Goal: Task Accomplishment & Management: Complete application form

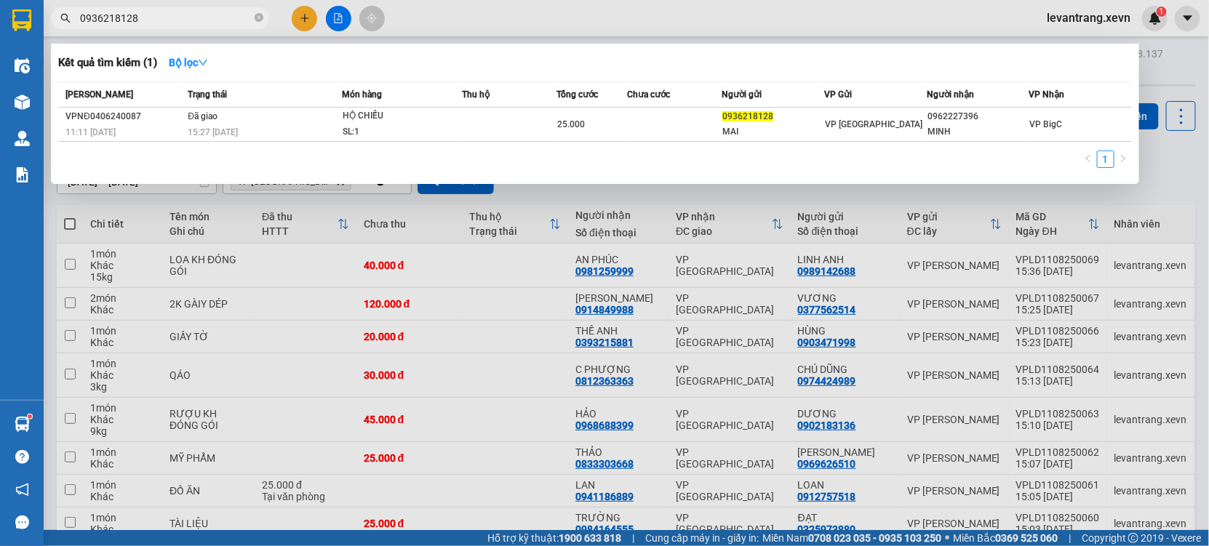
type input "0936218128"
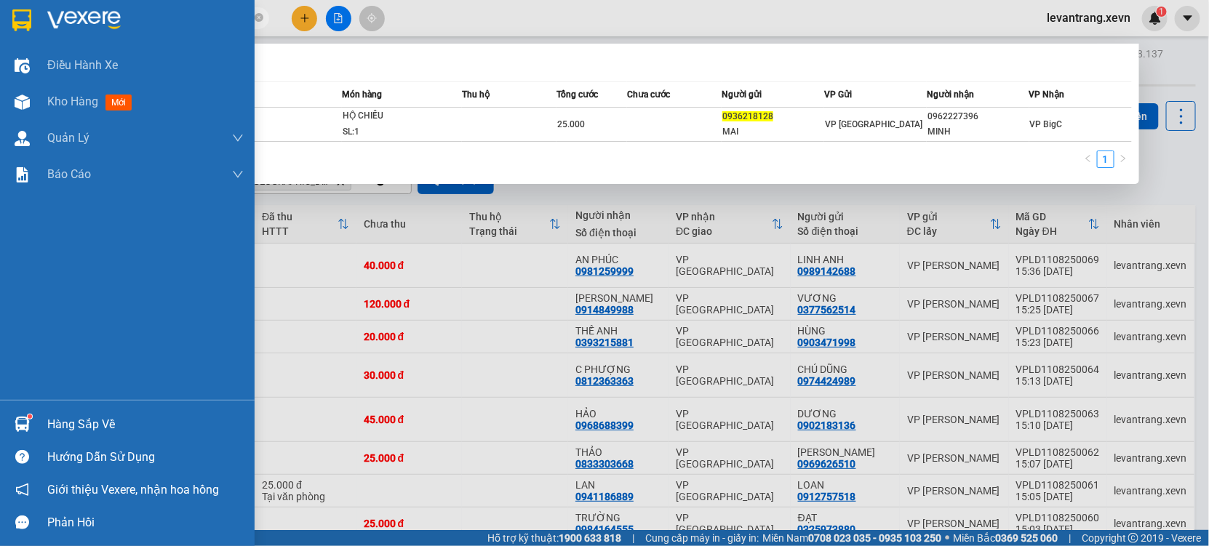
click at [28, 412] on div at bounding box center [21, 424] width 25 height 25
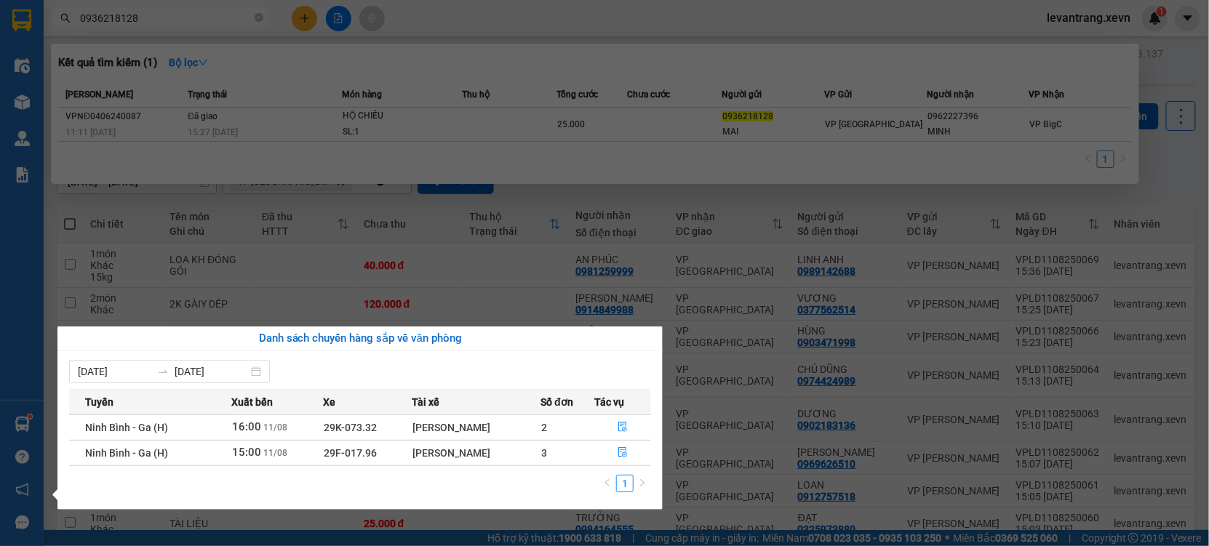
click at [453, 210] on section "Kết quả tìm kiếm ( 1 ) Bộ lọc Mã ĐH Trạng thái Món hàng Thu hộ Tổng cước Chưa c…" at bounding box center [604, 273] width 1209 height 546
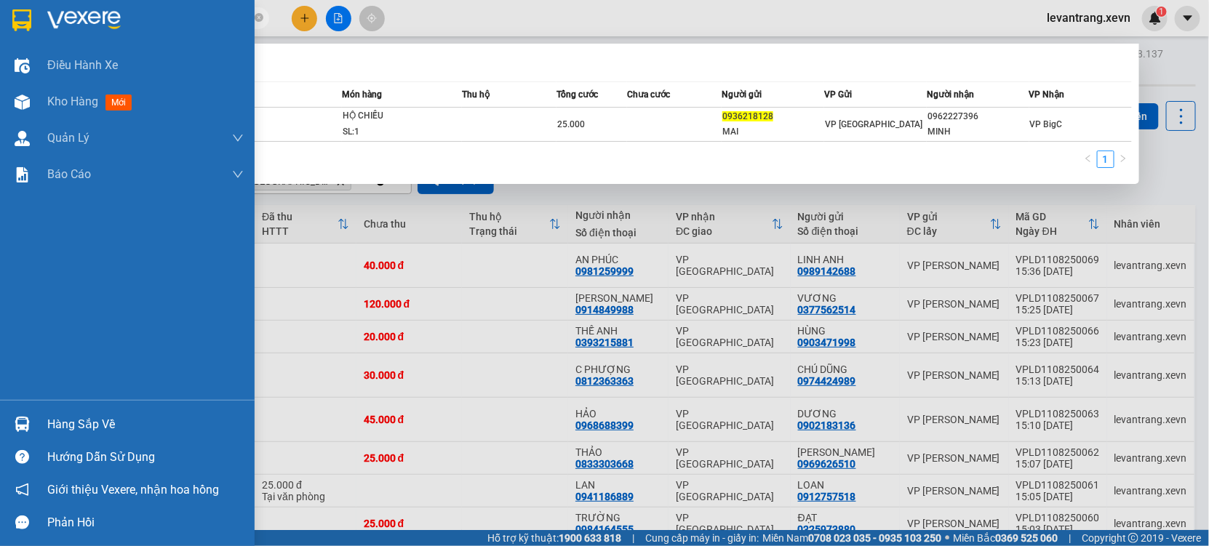
click at [29, 420] on div at bounding box center [21, 424] width 25 height 25
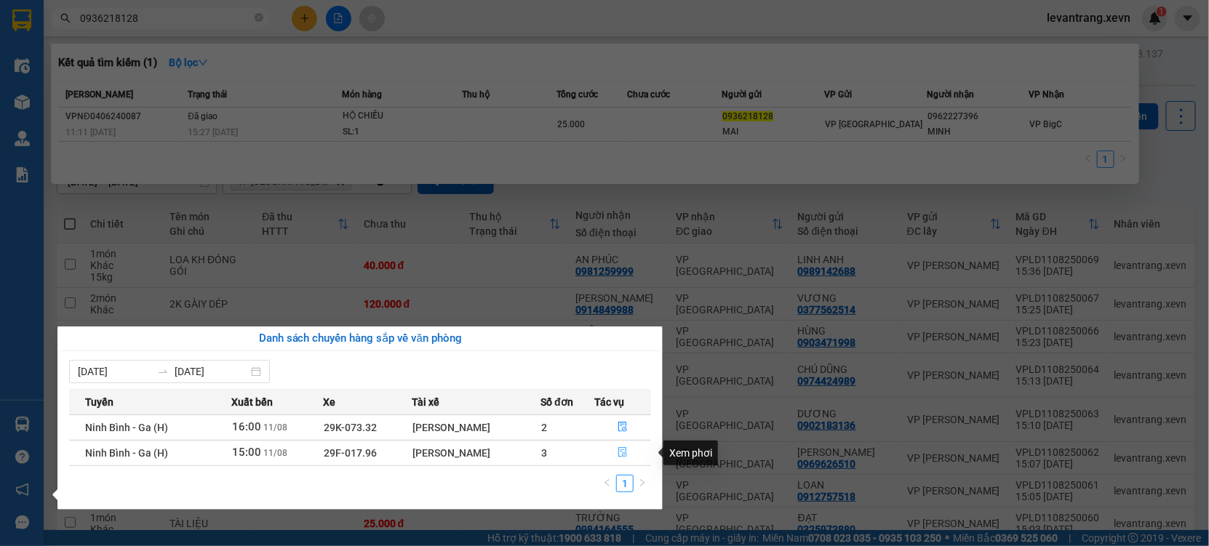
click at [625, 455] on icon "file-done" at bounding box center [622, 452] width 10 height 10
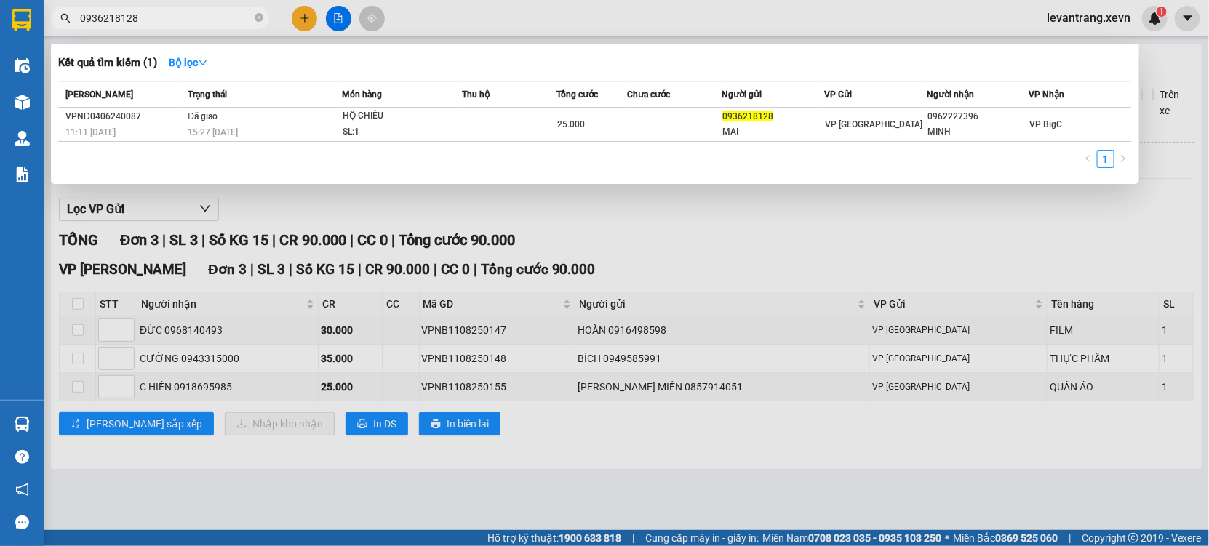
click at [753, 24] on div at bounding box center [604, 273] width 1209 height 546
click at [255, 21] on icon "close-circle" at bounding box center [259, 17] width 9 height 9
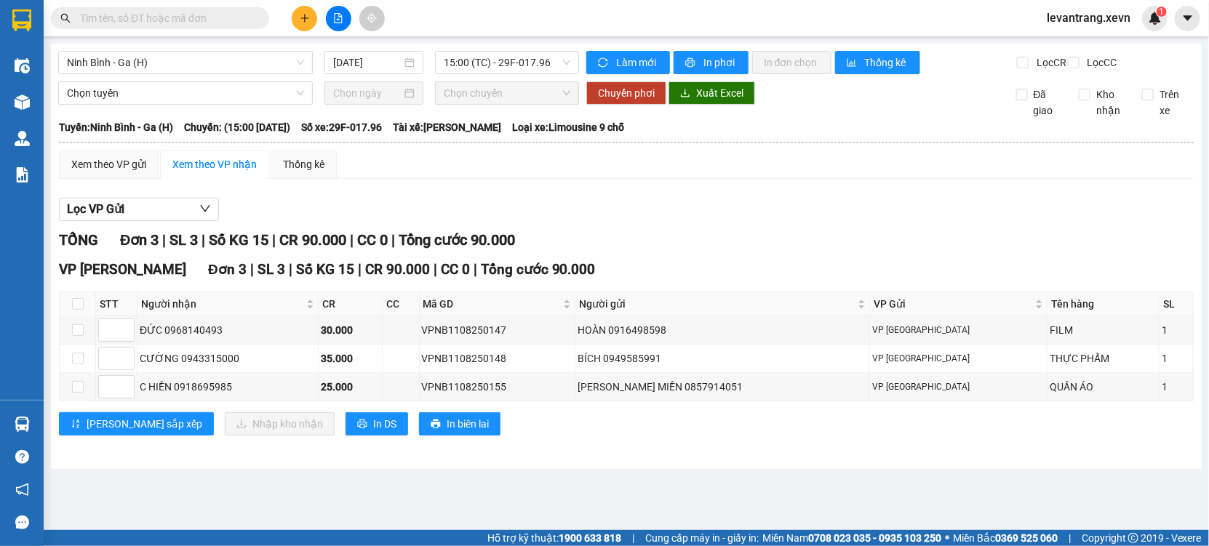
click at [234, 40] on main "Ninh Bình - [GEOGRAPHIC_DATA] (H) [DATE] 15:00 (TC) - 29F-017.96 Làm mới In phơ…" at bounding box center [604, 265] width 1209 height 530
click at [214, 13] on input "text" at bounding box center [166, 18] width 172 height 16
click at [161, 15] on input "text" at bounding box center [166, 18] width 172 height 16
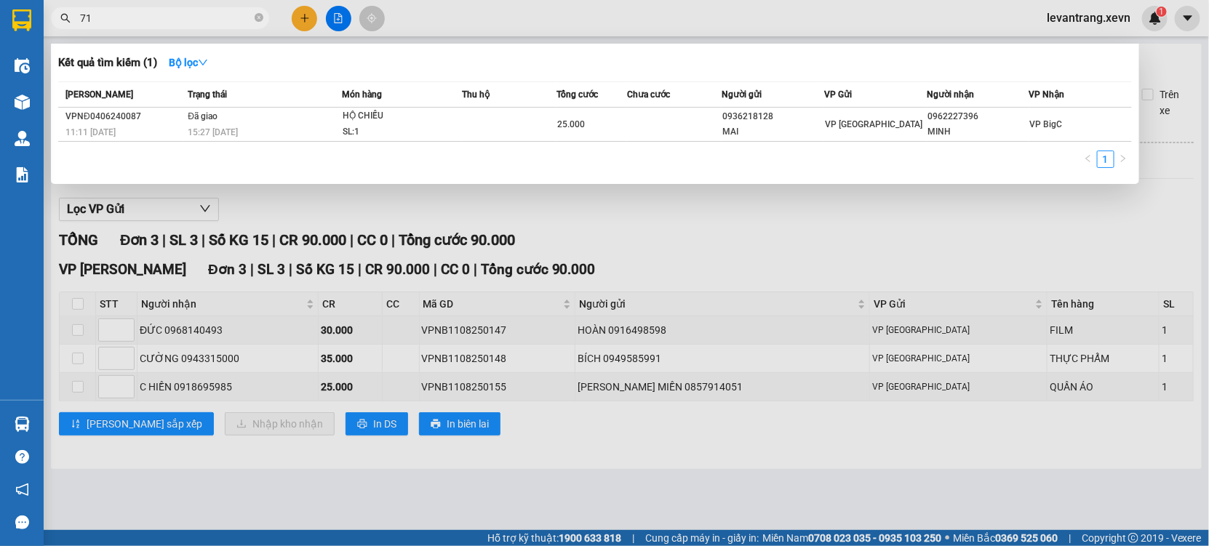
type input "7"
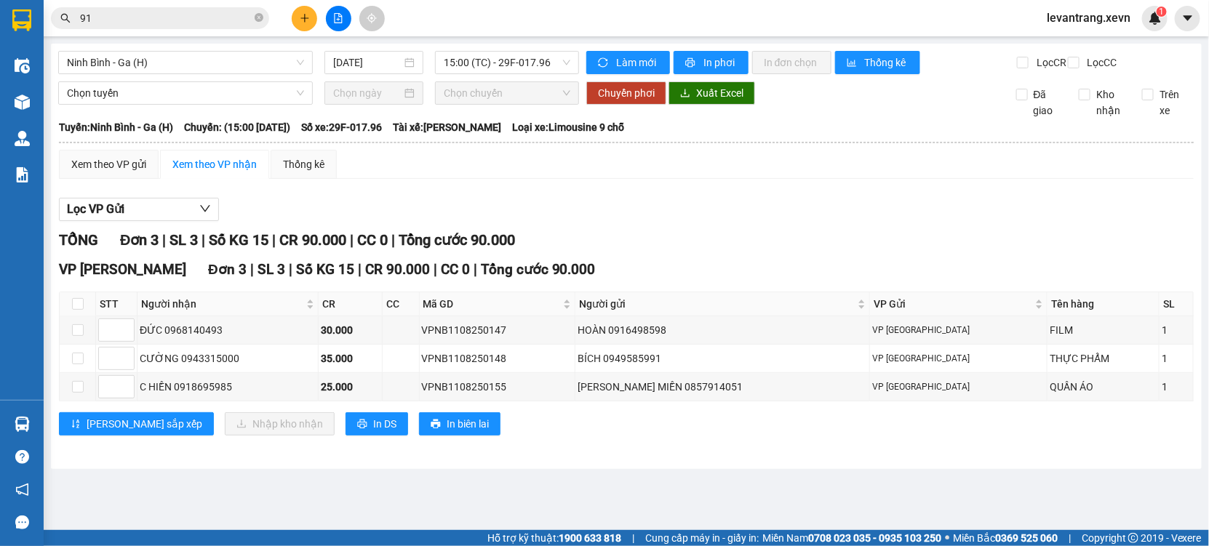
type input "9"
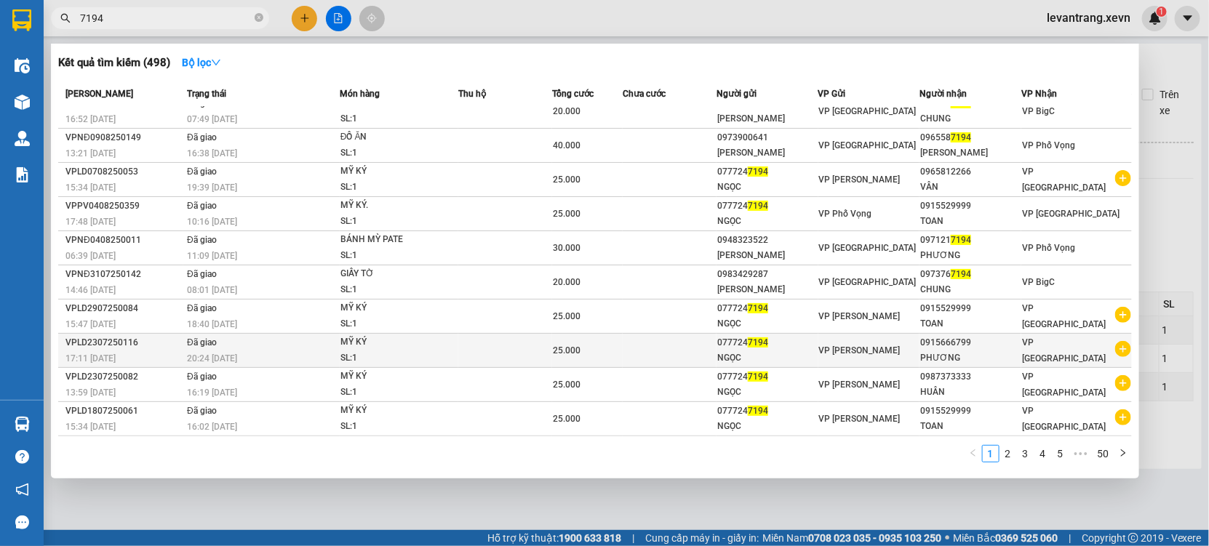
scroll to position [28, 0]
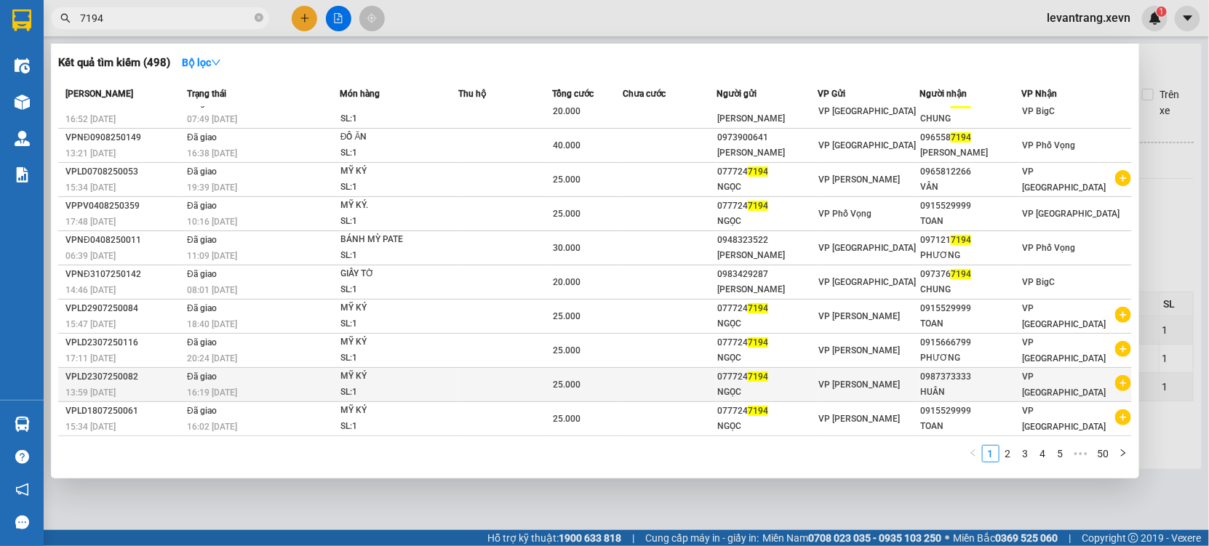
type input "7194"
click at [1115, 381] on icon "plus-circle" at bounding box center [1123, 383] width 16 height 16
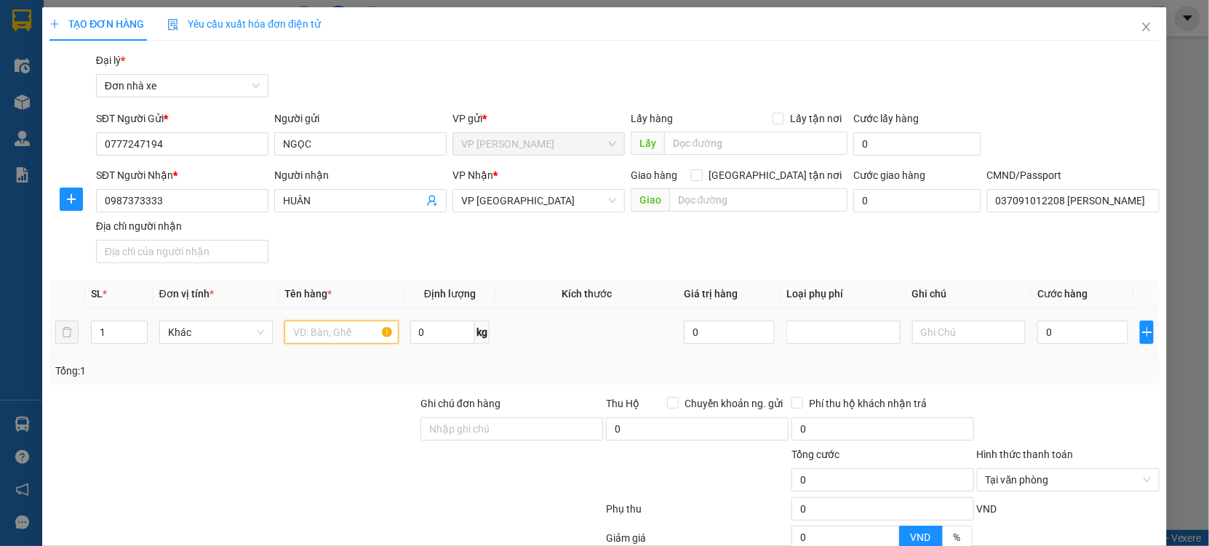
drag, startPoint x: 317, startPoint y: 322, endPoint x: 316, endPoint y: 331, distance: 8.8
click at [318, 323] on input "text" at bounding box center [341, 332] width 114 height 23
type input "MỸ KÝ"
click at [1140, 27] on icon "close" at bounding box center [1146, 27] width 12 height 12
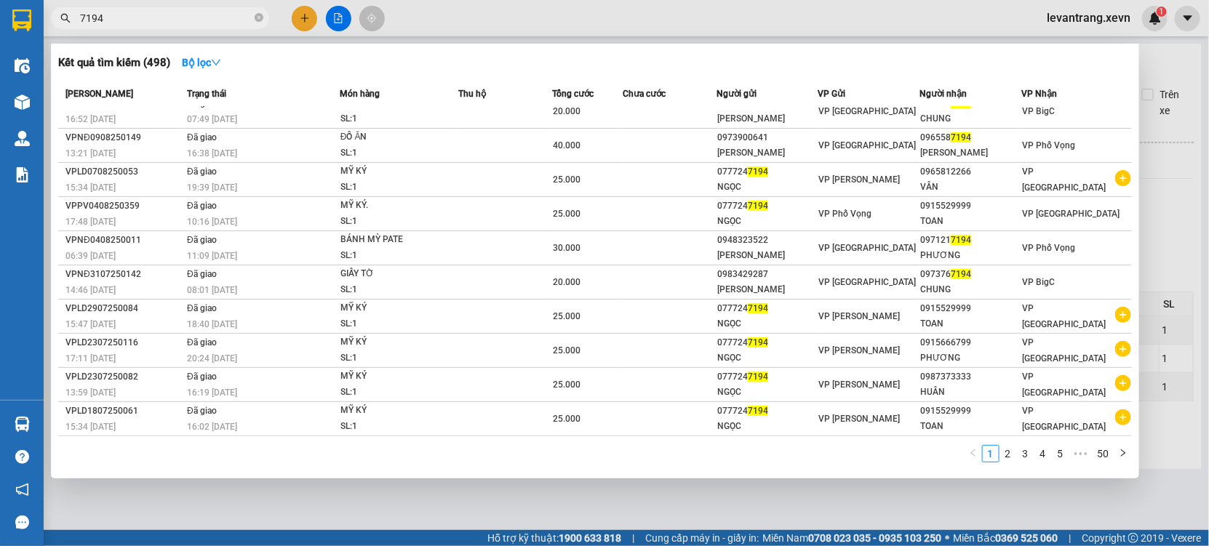
click at [193, 21] on input "7194" at bounding box center [166, 18] width 172 height 16
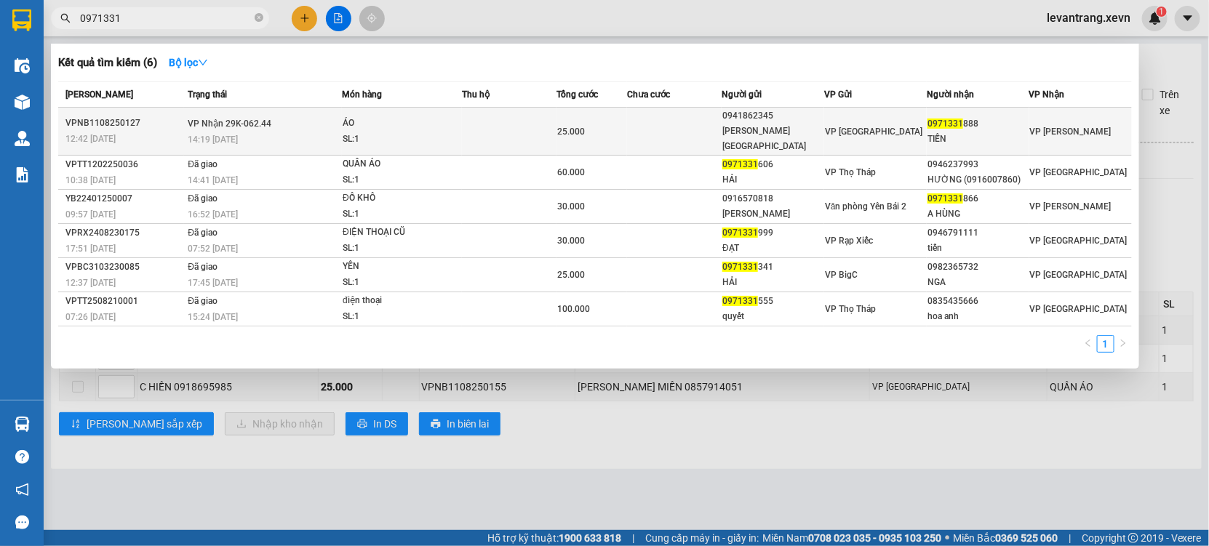
type input "0971331"
click at [686, 125] on td at bounding box center [674, 132] width 95 height 48
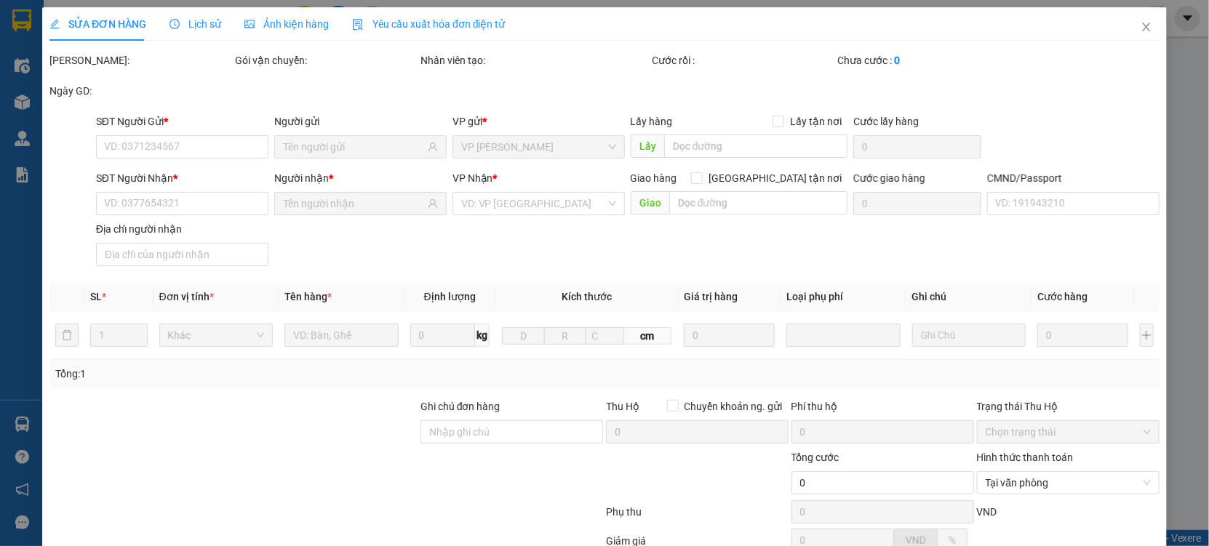
type input "0941862345"
type input "[PERSON_NAME][GEOGRAPHIC_DATA]"
type input "0971331888"
type input "TIẾN"
type input "017096006163"
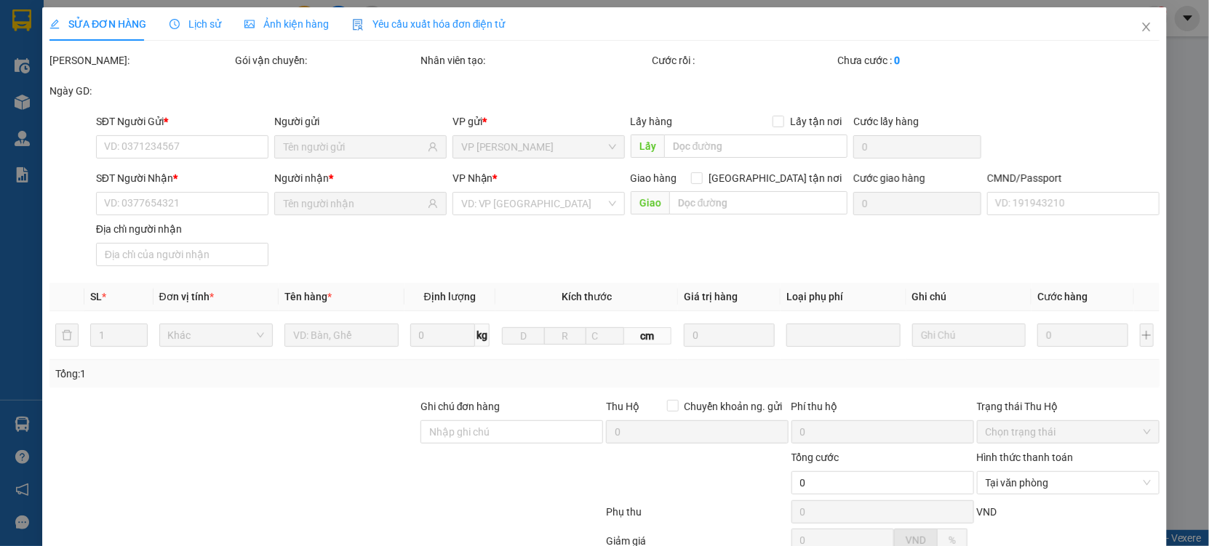
type input "25.000"
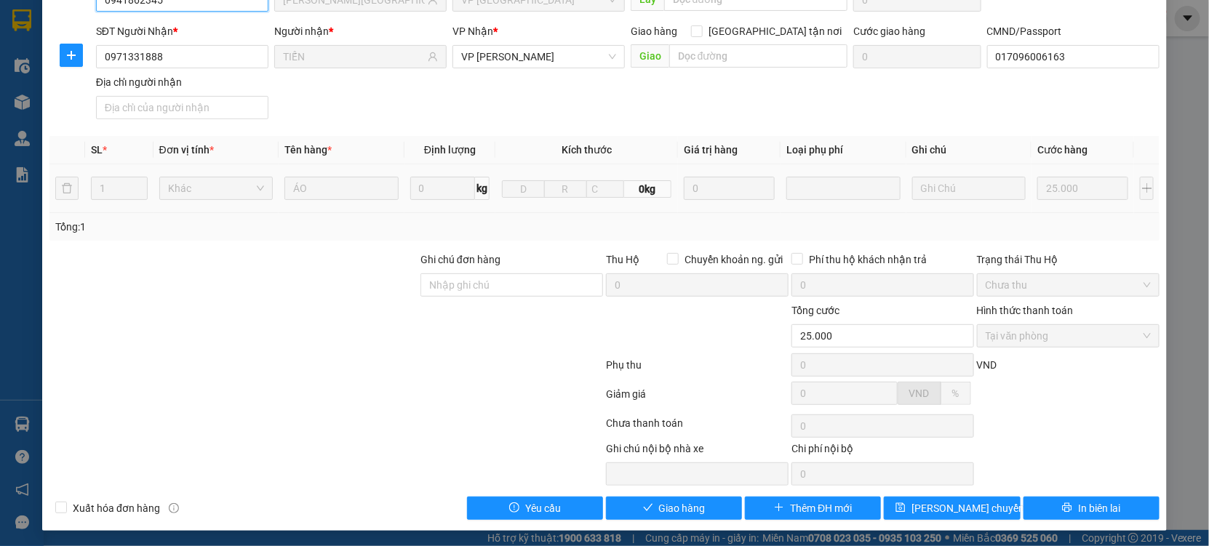
scroll to position [148, 0]
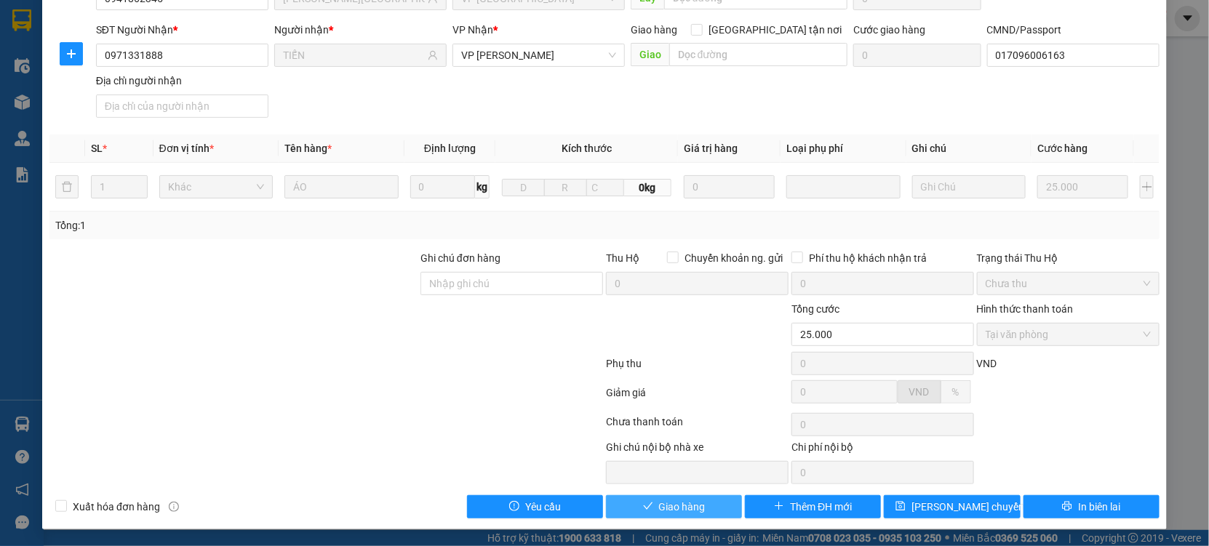
click at [645, 503] on button "Giao hàng" at bounding box center [674, 506] width 136 height 23
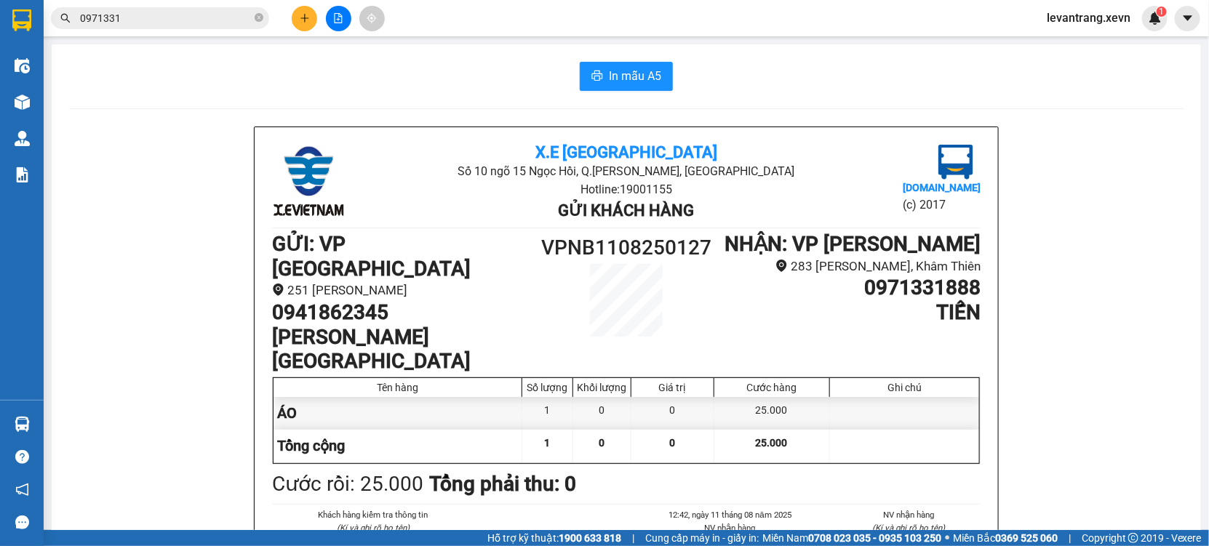
click at [220, 6] on div "Kết quả tìm kiếm ( 6 ) Bộ lọc Mã ĐH Trạng thái Món hàng Thu hộ Tổng cước Chưa c…" at bounding box center [142, 18] width 284 height 25
click at [221, 12] on input "0971331" at bounding box center [166, 18] width 172 height 16
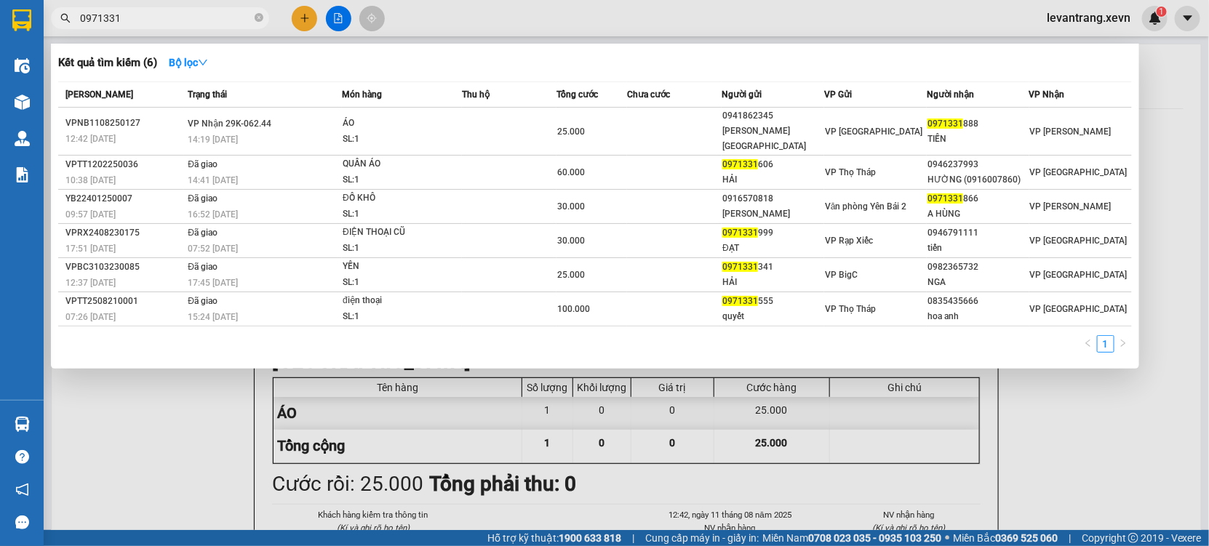
drag, startPoint x: 551, startPoint y: 25, endPoint x: 342, endPoint y: 5, distance: 210.5
click at [532, 25] on div at bounding box center [604, 273] width 1209 height 546
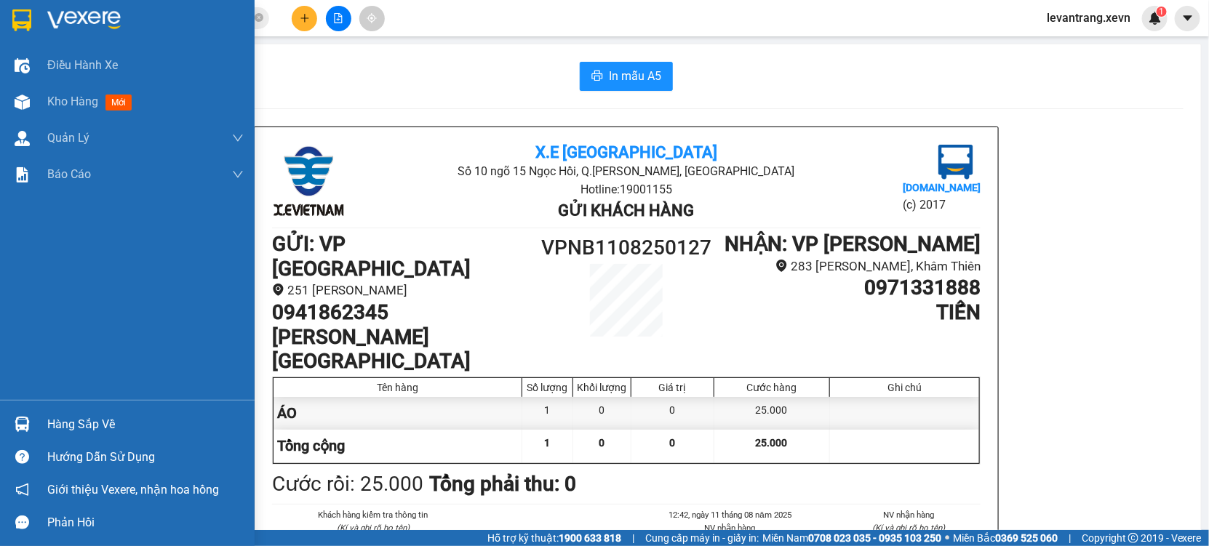
click at [25, 420] on img at bounding box center [22, 424] width 15 height 15
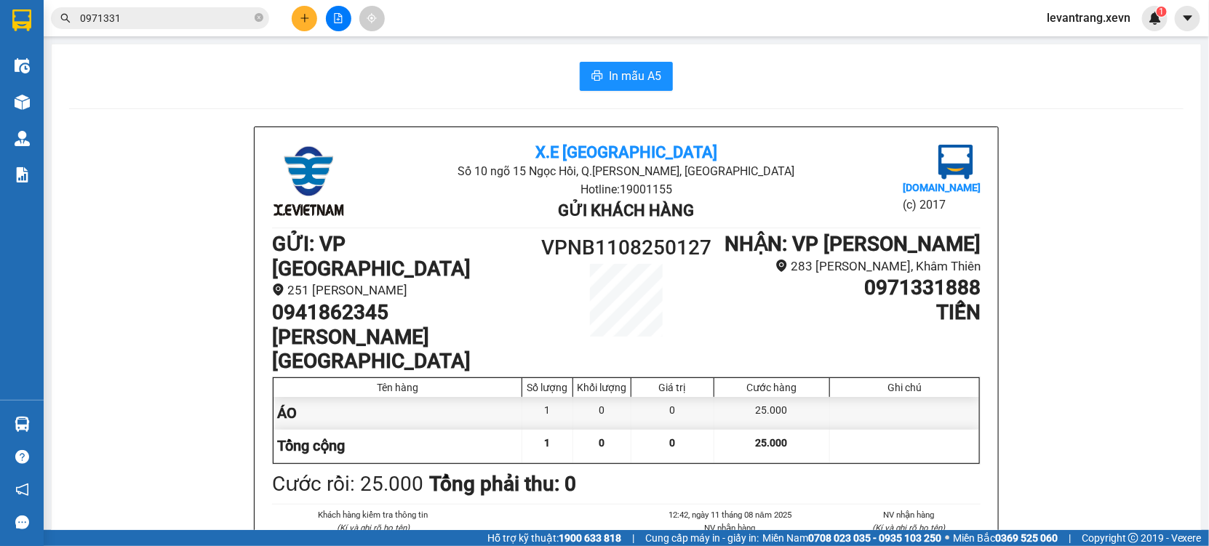
click at [484, 209] on section "Kết quả tìm kiếm ( 6 ) Bộ lọc Mã ĐH Trạng thái Món hàng Thu hộ Tổng cước Chưa c…" at bounding box center [604, 273] width 1209 height 546
click at [164, 17] on input "0971331" at bounding box center [166, 18] width 172 height 16
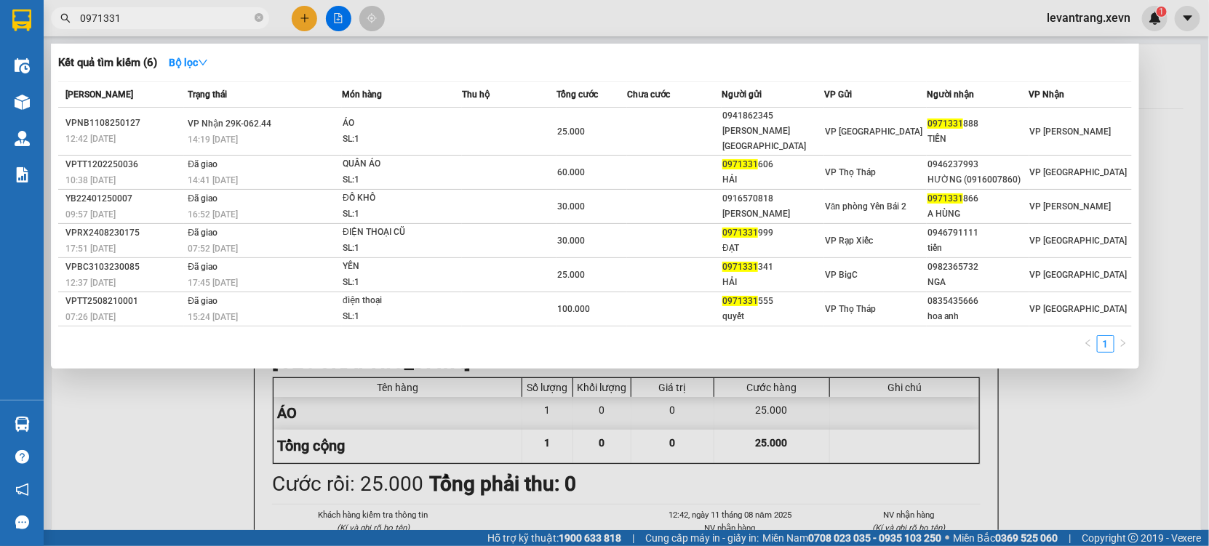
click at [164, 17] on input "0971331" at bounding box center [166, 18] width 172 height 16
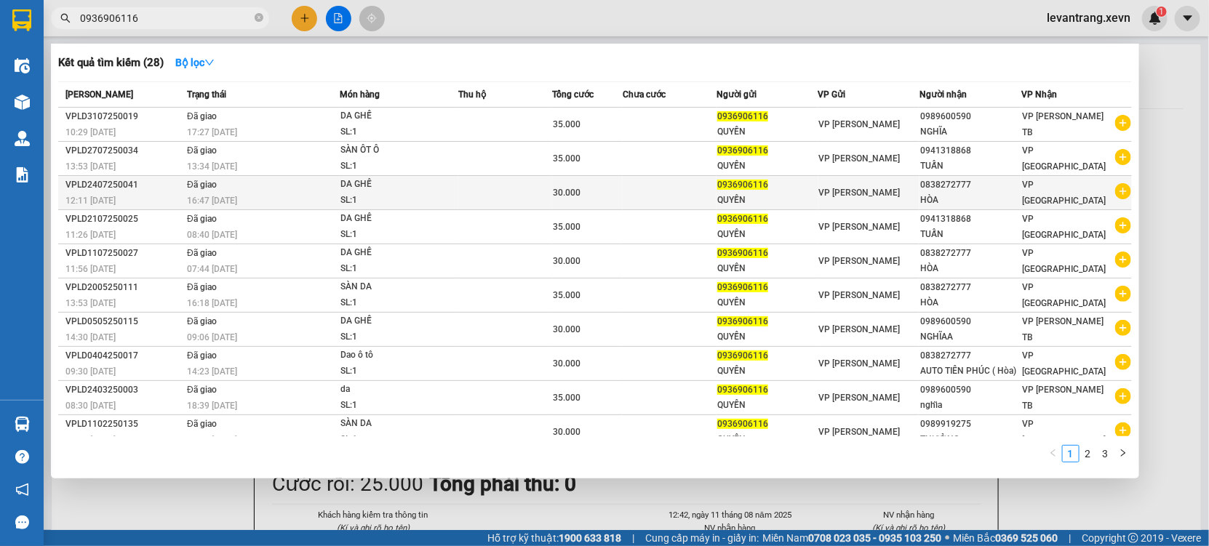
type input "0936906116"
click at [1115, 196] on icon "plus-circle" at bounding box center [1123, 191] width 16 height 16
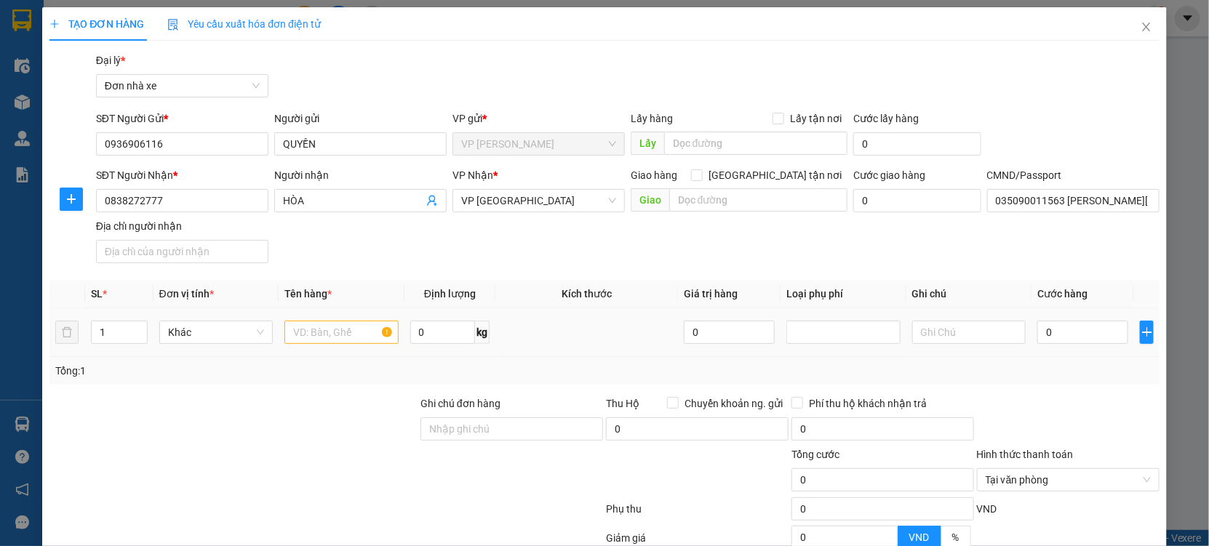
click at [350, 346] on div at bounding box center [341, 332] width 114 height 29
click at [345, 330] on input "text" at bounding box center [341, 332] width 114 height 23
type input "DA GHẾ"
type input "2.5"
type input "3"
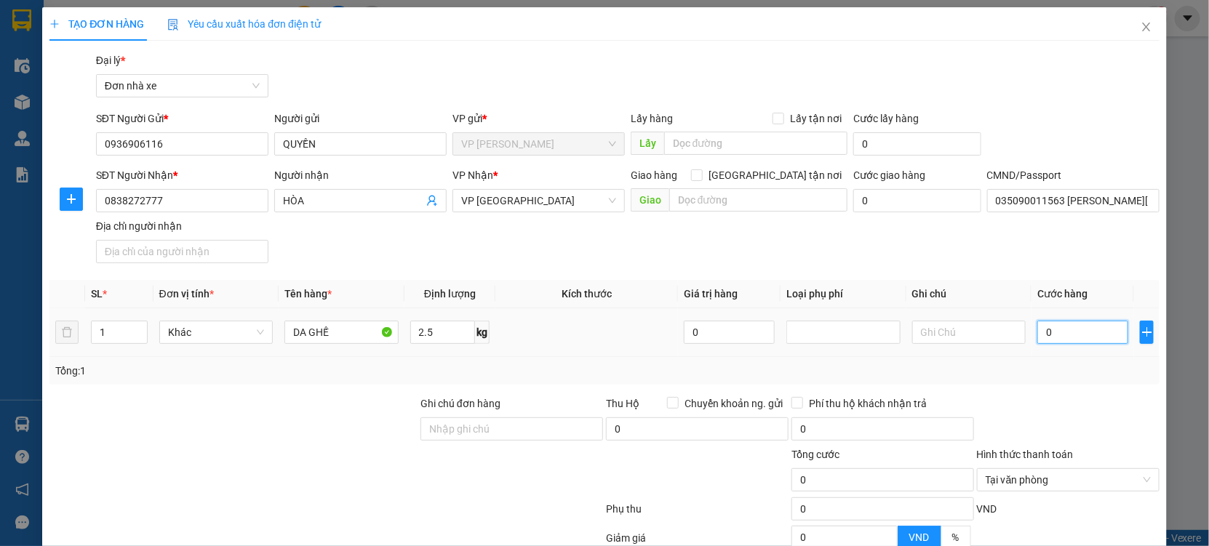
type input "3"
type input "30"
type input "30.000"
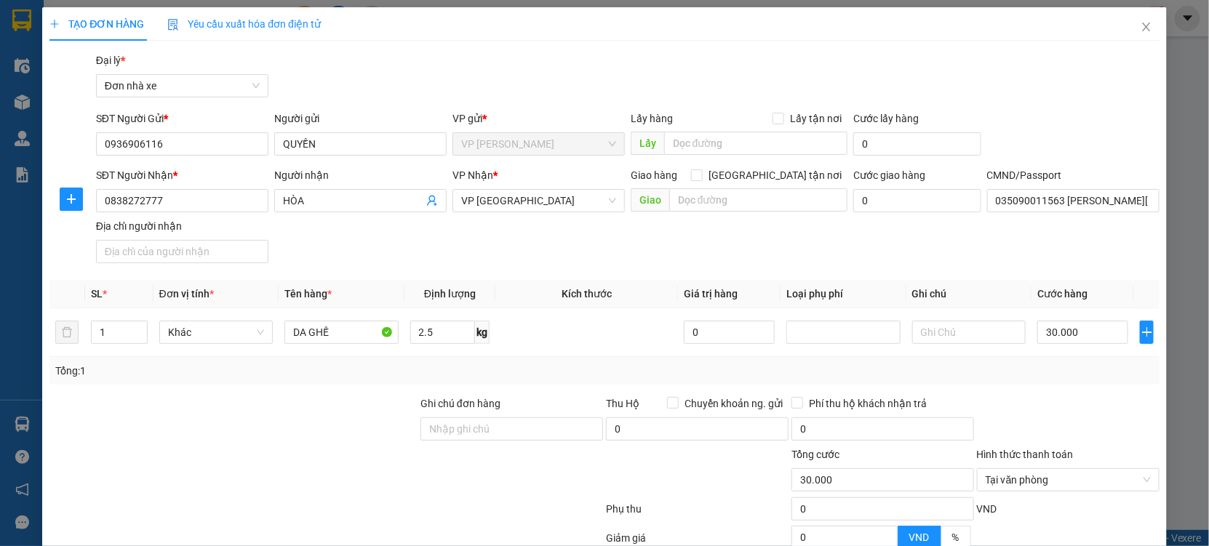
drag, startPoint x: 1046, startPoint y: 385, endPoint x: 1058, endPoint y: 387, distance: 12.6
click at [1053, 385] on div "Transit Pickup Surcharge Ids Transit Deliver Surcharge Ids Transit Deliver Surc…" at bounding box center [604, 358] width 1110 height 612
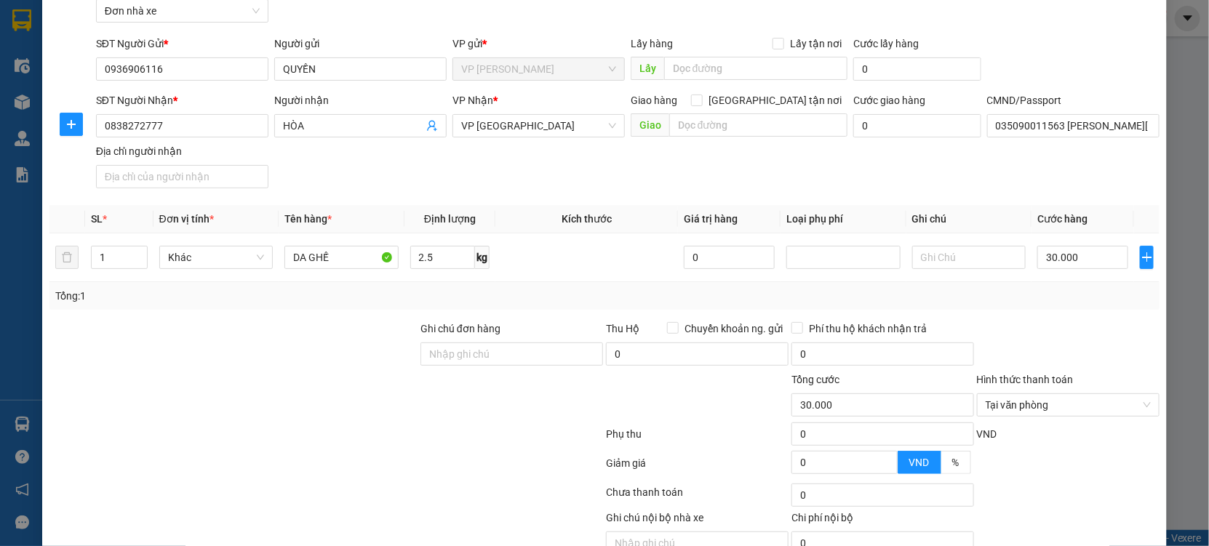
scroll to position [145, 0]
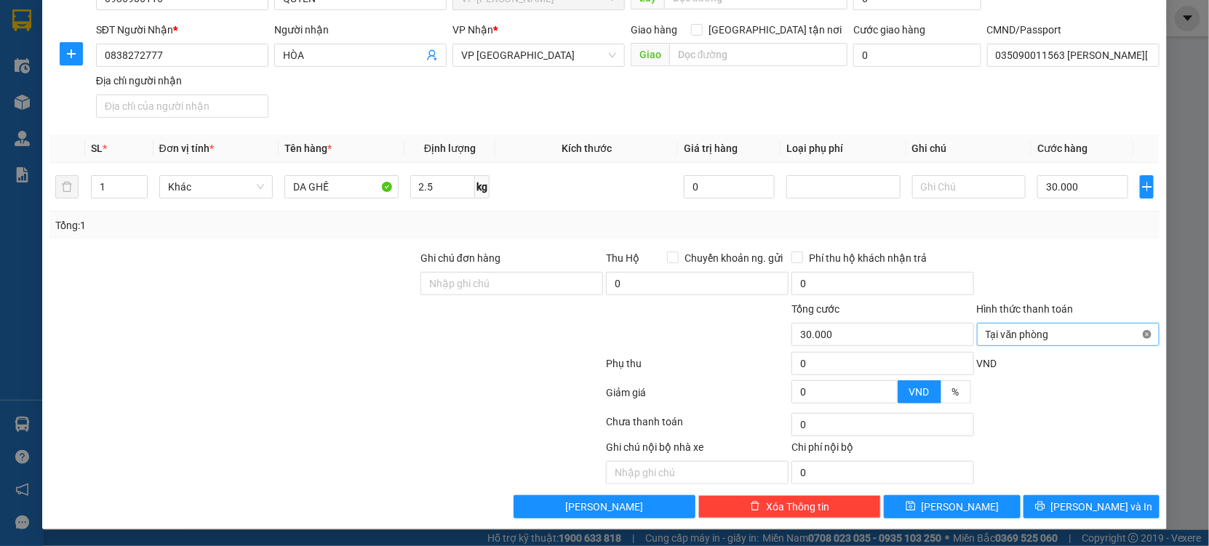
type input "30.000"
drag, startPoint x: 1108, startPoint y: 287, endPoint x: 1093, endPoint y: 315, distance: 32.2
click at [1108, 287] on div at bounding box center [1067, 275] width 185 height 51
click at [1047, 503] on button "[PERSON_NAME] và In" at bounding box center [1091, 506] width 136 height 23
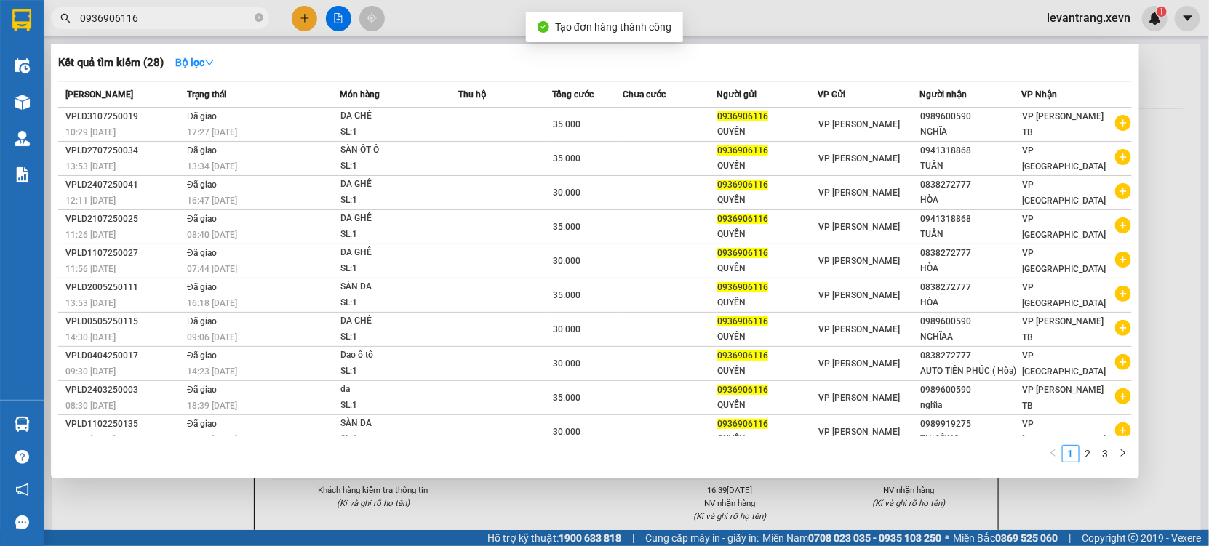
click at [745, 30] on div at bounding box center [604, 273] width 1209 height 546
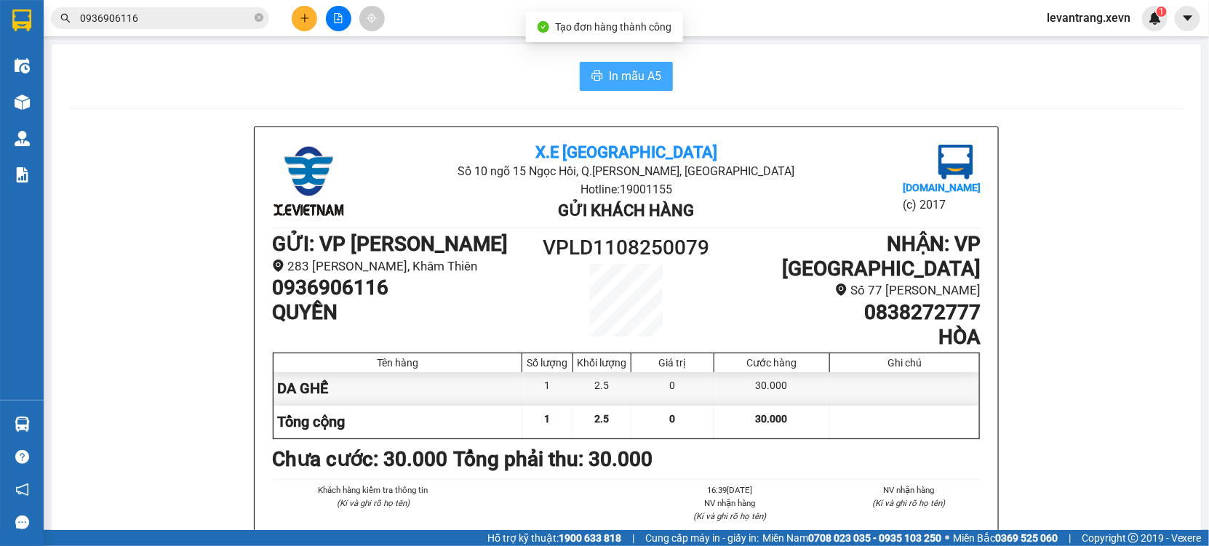
click at [657, 64] on button "In mẫu A5" at bounding box center [626, 76] width 93 height 29
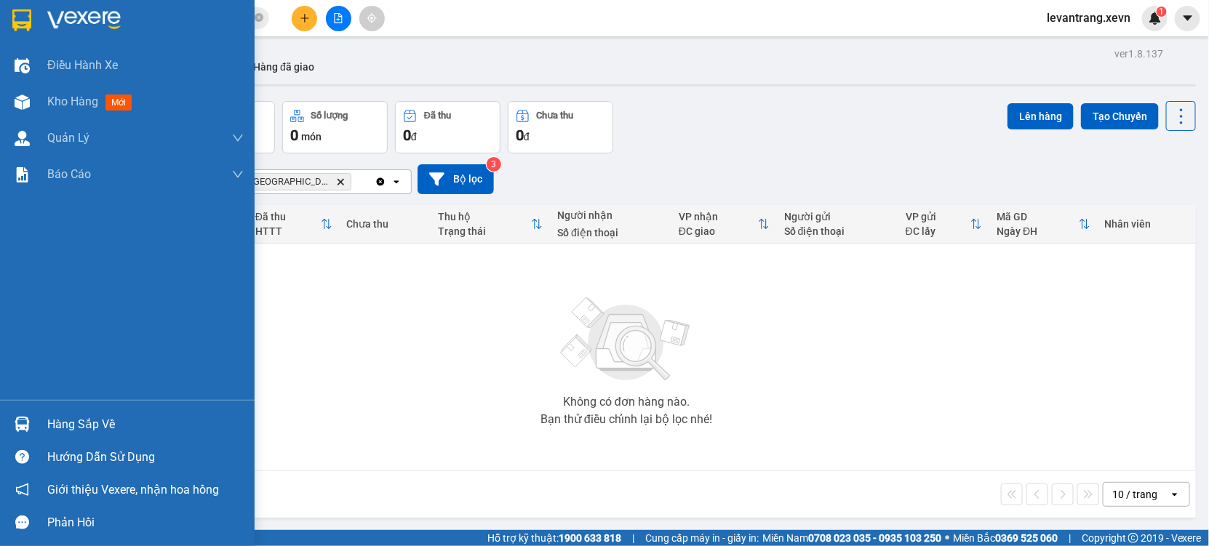
click at [21, 424] on img at bounding box center [22, 424] width 15 height 15
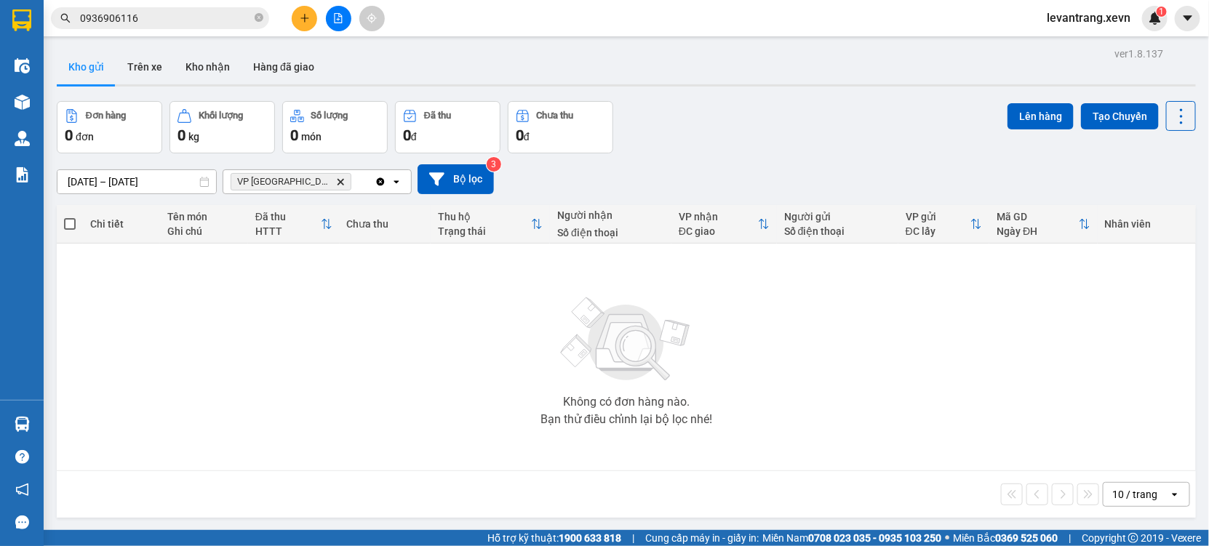
click at [345, 301] on section "Kết quả tìm kiếm ( 28 ) Bộ lọc Mã ĐH Trạng thái Món hàng Thu hộ Tổng cước Chưa …" at bounding box center [604, 273] width 1209 height 546
click at [166, 11] on input "0936906116" at bounding box center [166, 18] width 172 height 16
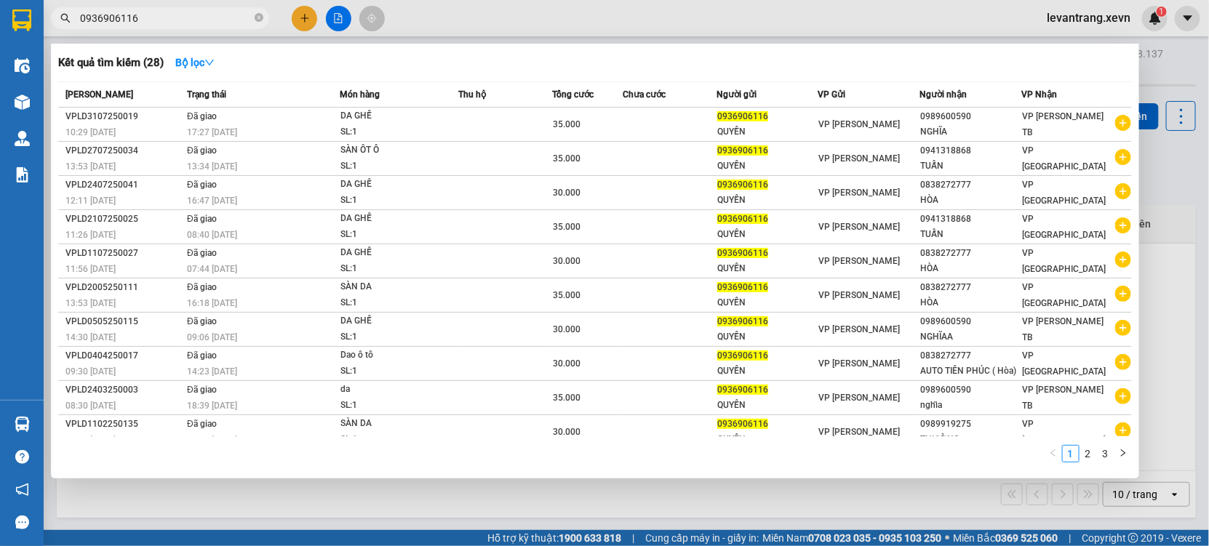
click at [166, 11] on input "0936906116" at bounding box center [166, 18] width 172 height 16
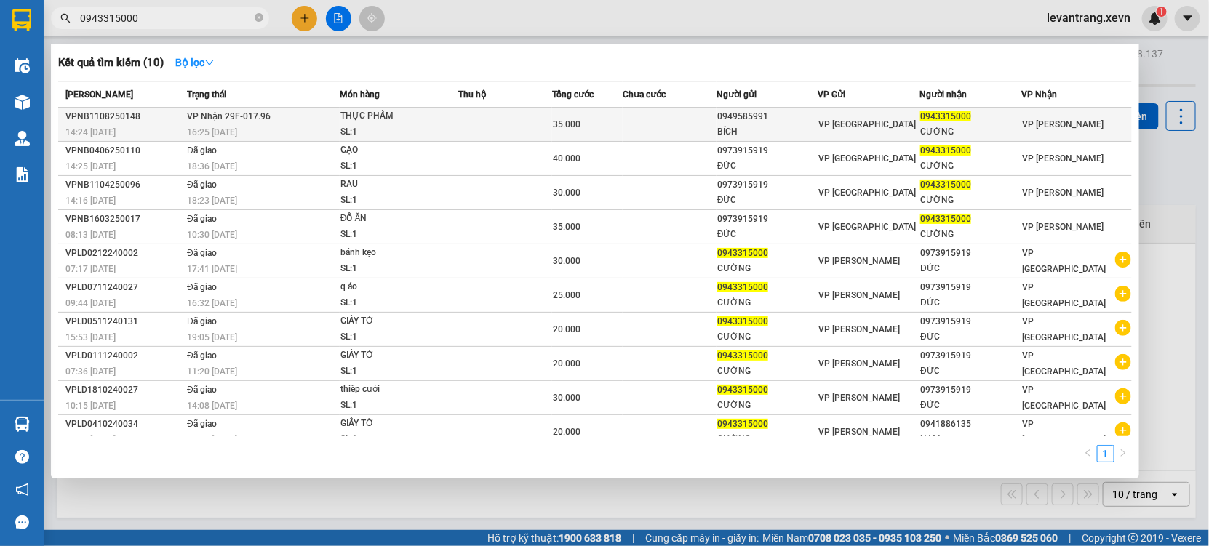
type input "0943315000"
click at [424, 111] on div "THỰC PHẨM" at bounding box center [394, 116] width 109 height 16
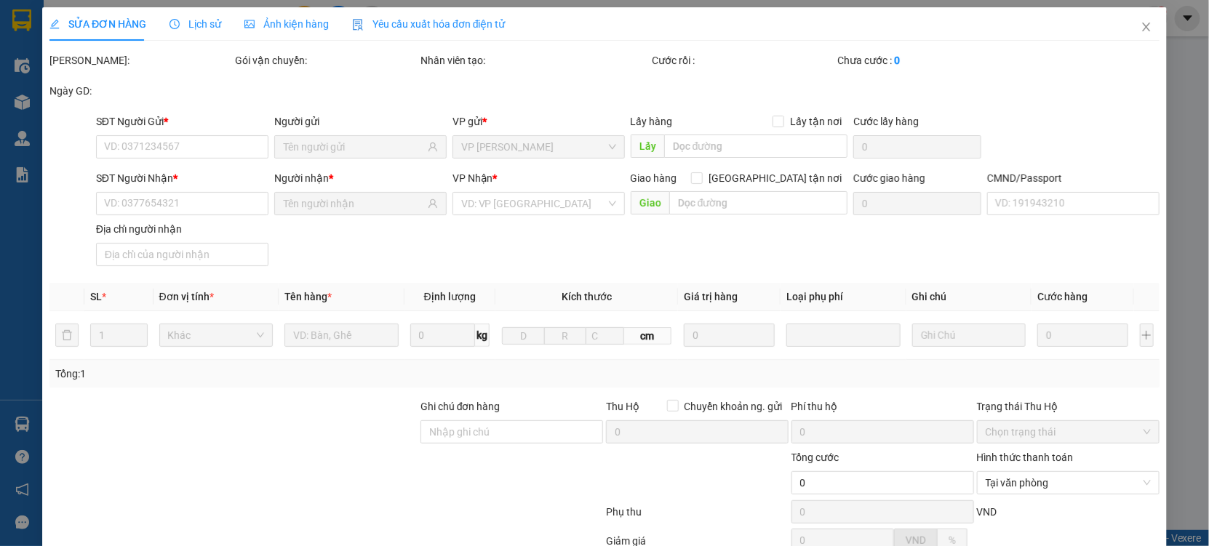
type input "0949585991"
type input "BÍCH"
type input "0943315000"
type input "CƯỜNG"
type input "033091008815- [PERSON_NAME]"
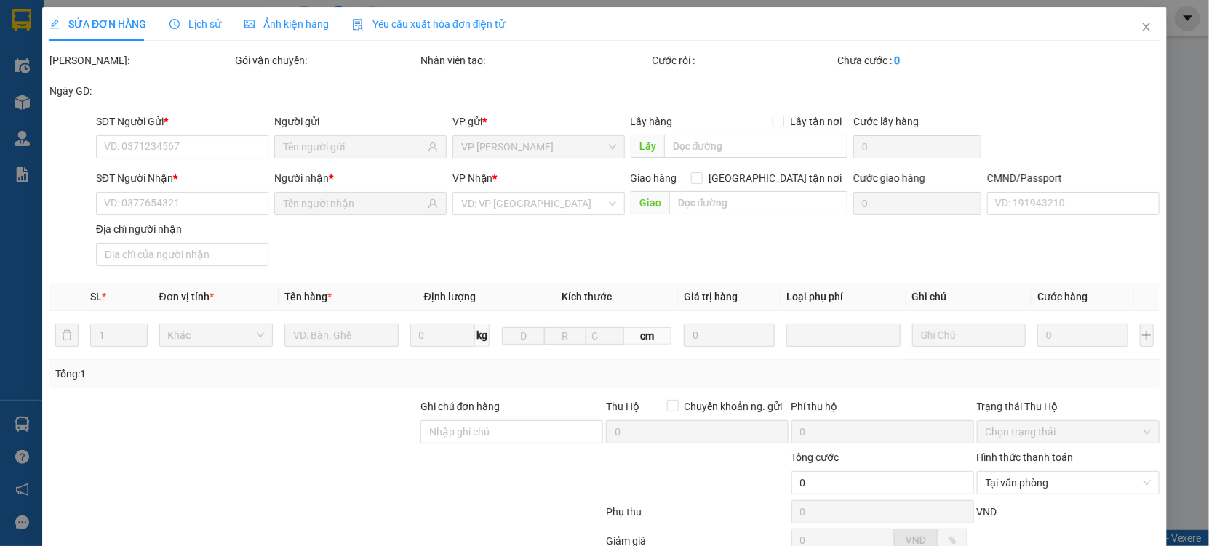
type input "35.000"
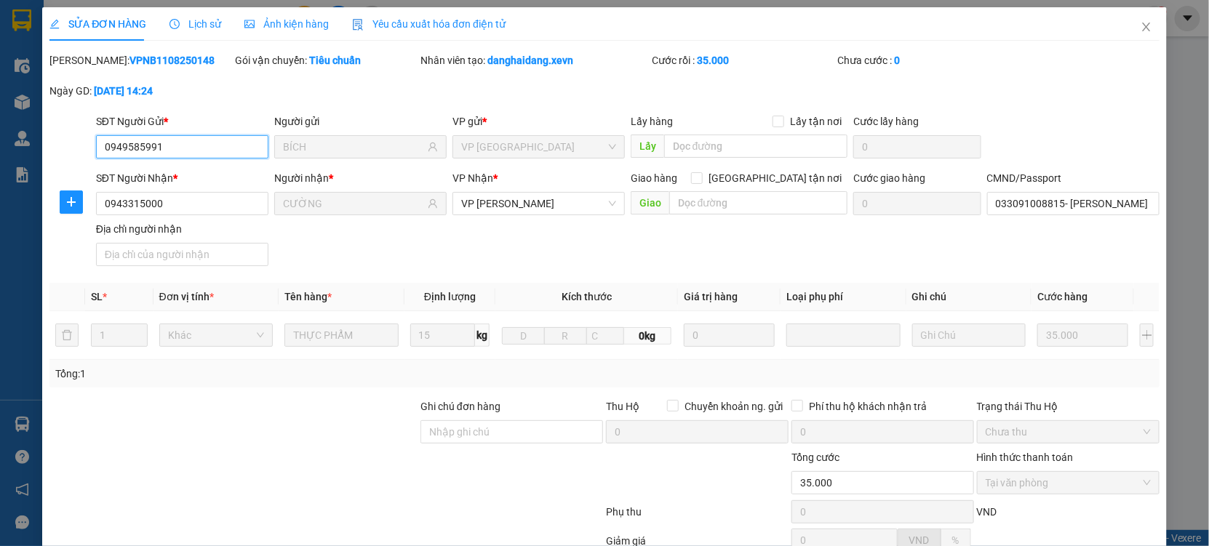
scroll to position [145, 0]
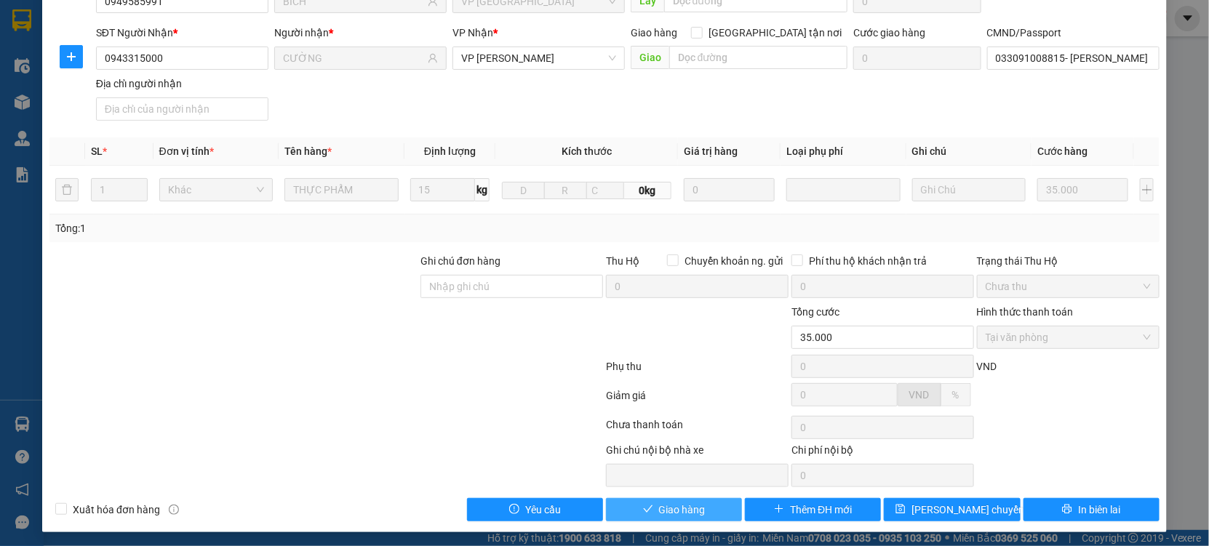
click at [640, 521] on div "SỬA ĐƠN HÀNG Lịch sử Ảnh kiện hàng Yêu cầu xuất hóa đơn điện tử Total Paid Fee …" at bounding box center [604, 197] width 1124 height 671
click at [659, 506] on span "Giao hàng" at bounding box center [682, 510] width 47 height 16
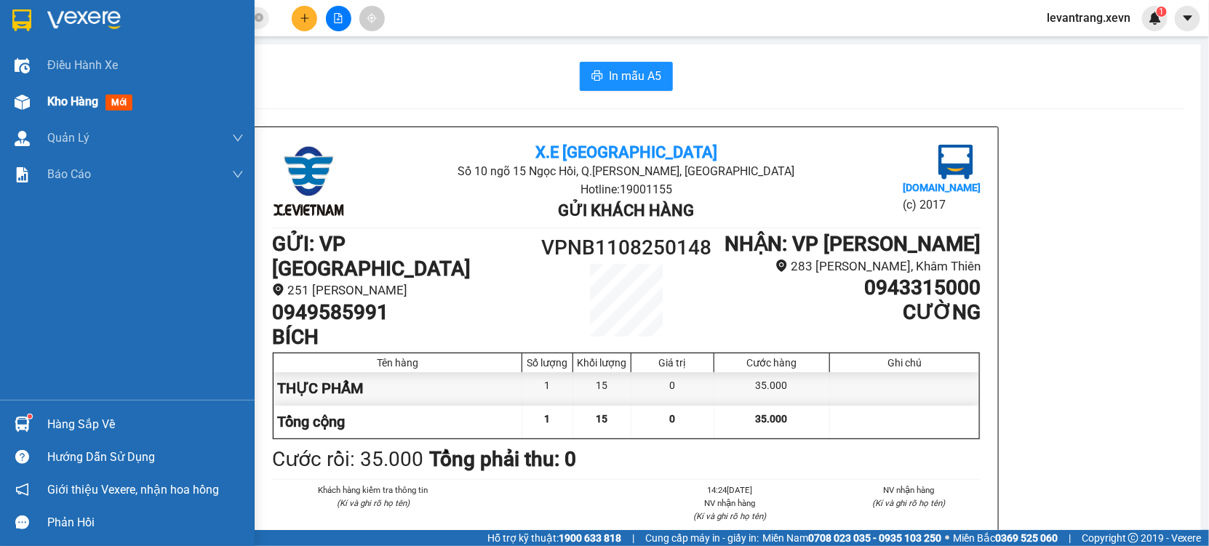
click at [17, 111] on div at bounding box center [21, 101] width 25 height 25
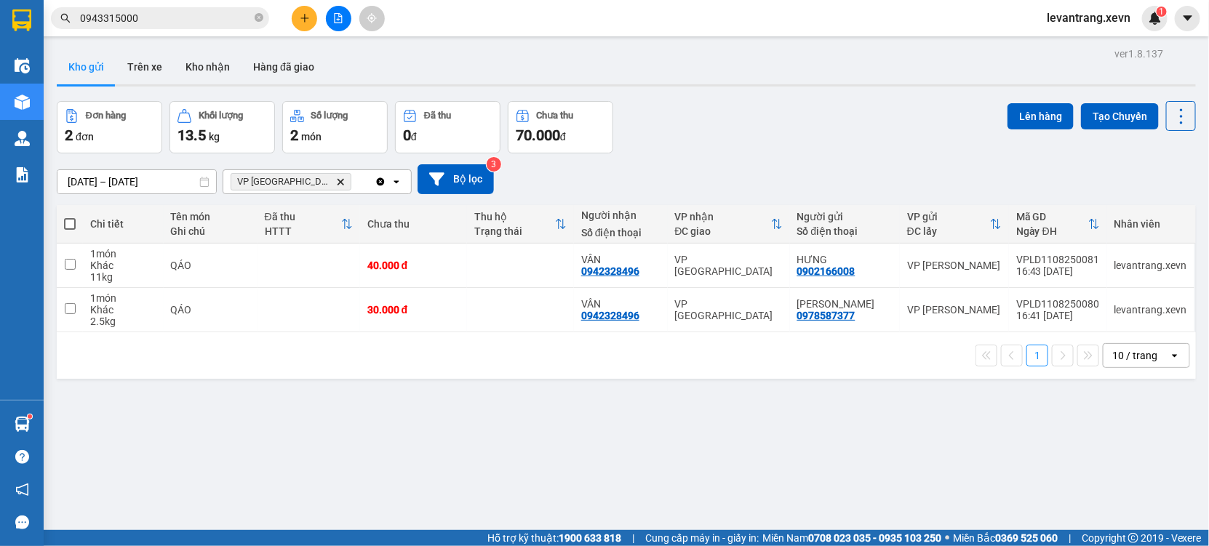
click at [892, 99] on div "ver 1.8.137 Kho gửi Trên xe Kho nhận Hàng đã giao Đơn hàng 2 đơn Khối lượng 13.…" at bounding box center [626, 317] width 1151 height 546
click at [295, 180] on span "VP Ninh Bình Delete" at bounding box center [291, 181] width 121 height 17
click at [306, 179] on span "VP Ninh Bình Delete" at bounding box center [291, 181] width 121 height 17
click at [336, 179] on icon "Delete" at bounding box center [340, 181] width 9 height 9
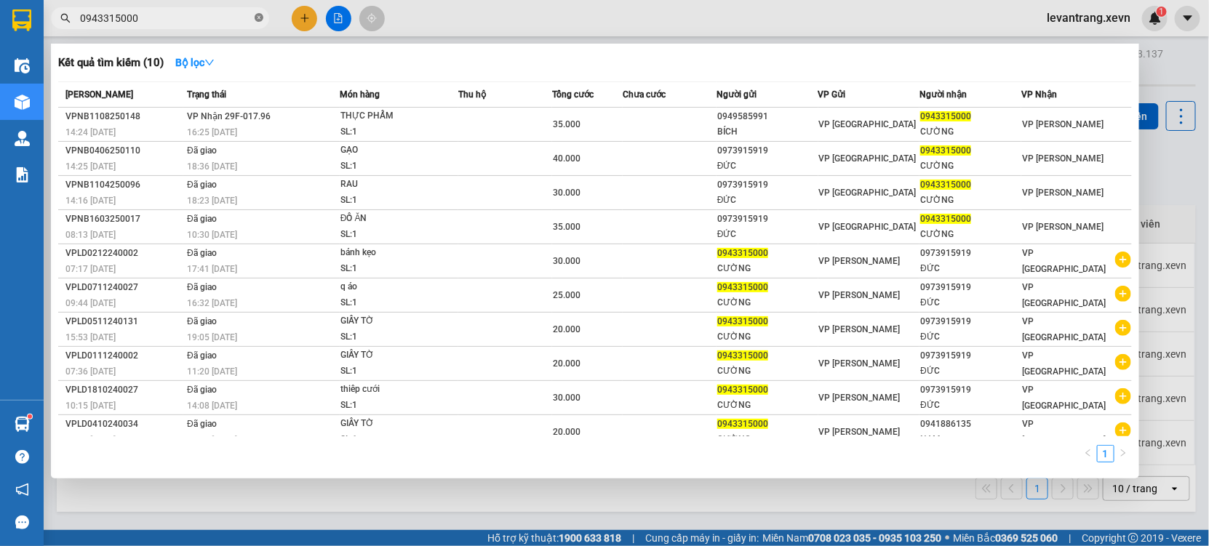
click at [259, 14] on icon "close-circle" at bounding box center [259, 17] width 9 height 9
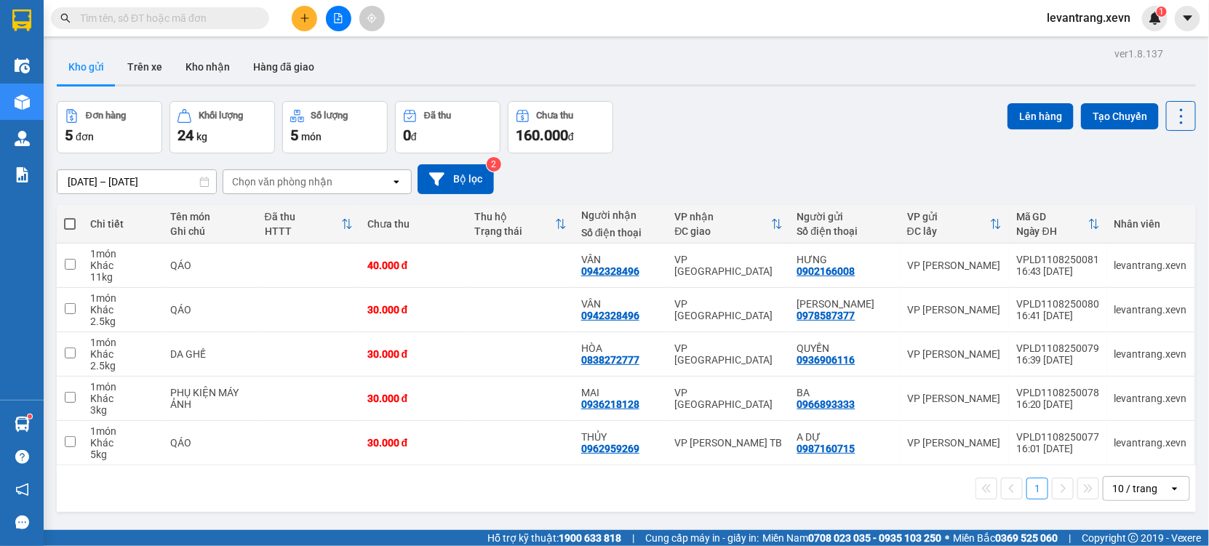
click at [215, 12] on input "text" at bounding box center [166, 18] width 172 height 16
click at [208, 12] on input "text" at bounding box center [166, 18] width 172 height 16
click at [311, 25] on button at bounding box center [304, 18] width 25 height 25
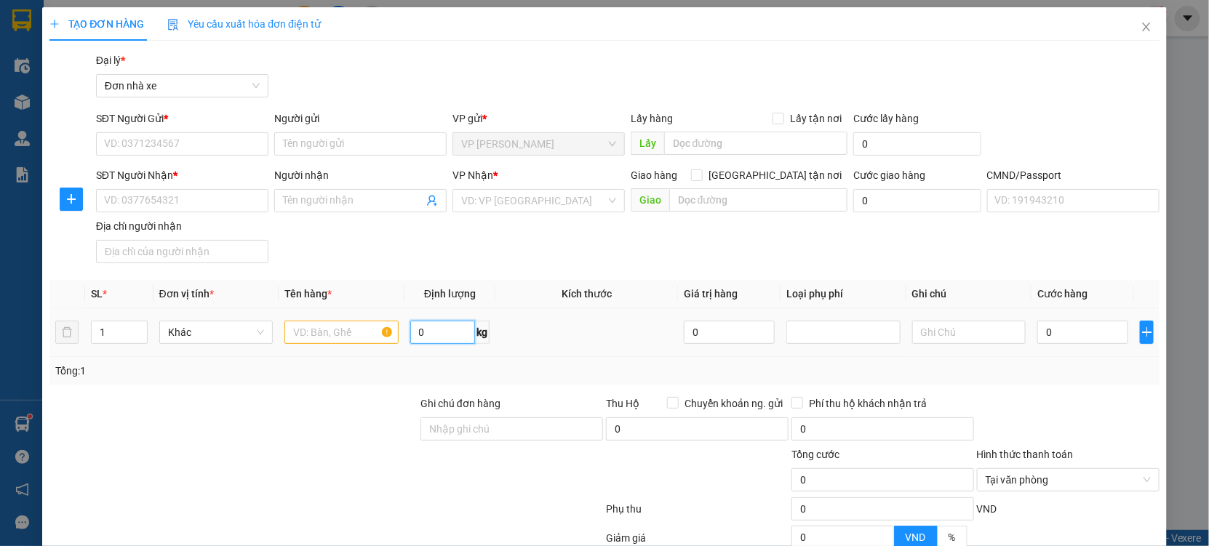
click at [431, 334] on input "0" at bounding box center [442, 332] width 65 height 23
type input "5.5"
type input "3"
type input "30"
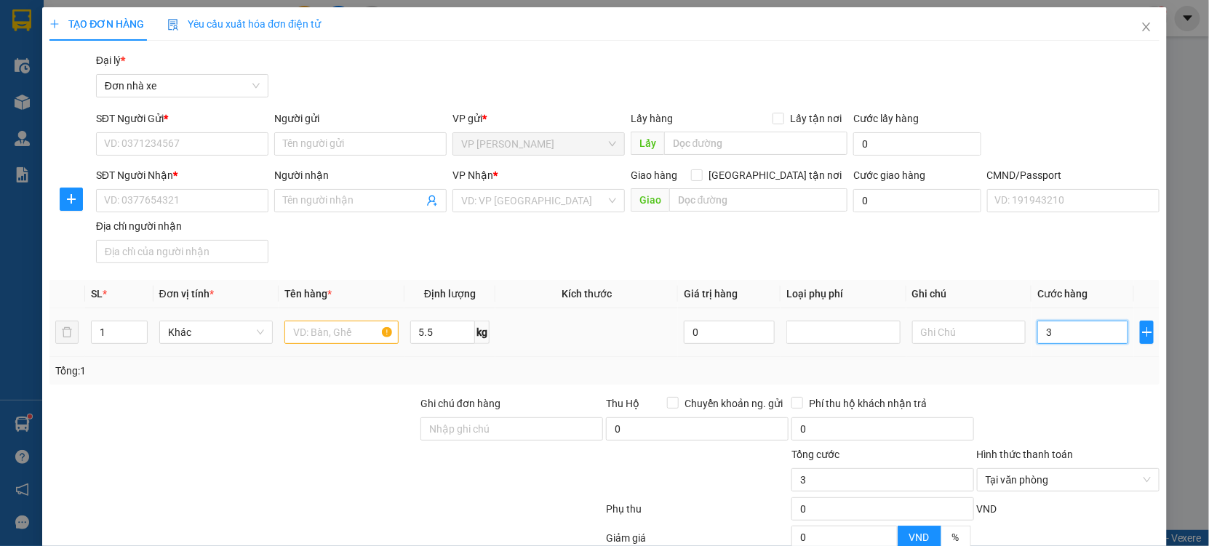
type input "30"
click at [204, 151] on input "SĐT Người Gửi *" at bounding box center [182, 143] width 172 height 23
type input "30.000"
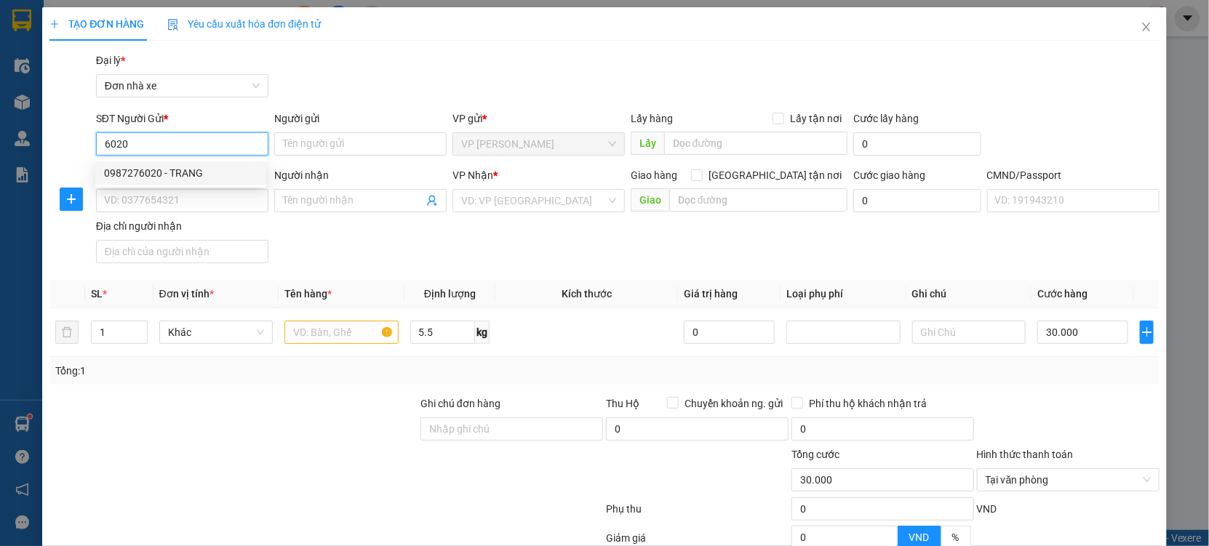
click at [188, 175] on div "0987276020 - TRANG" at bounding box center [180, 173] width 153 height 16
type input "0987276020"
type input "TRANG"
type input "0976363998"
type input "NHAN"
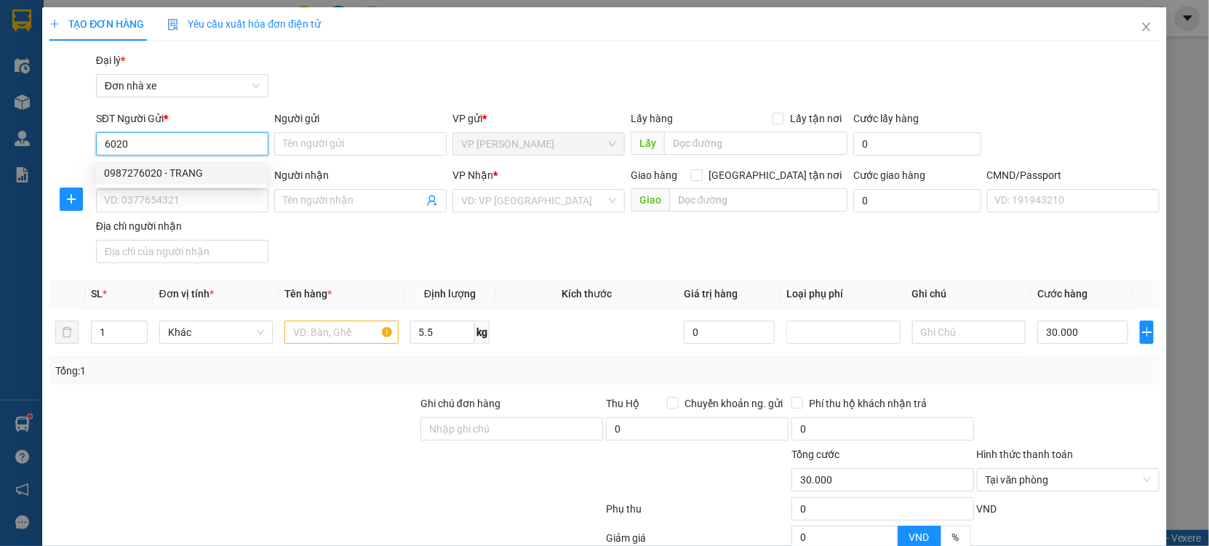
type input "034088009059 [GEOGRAPHIC_DATA]"
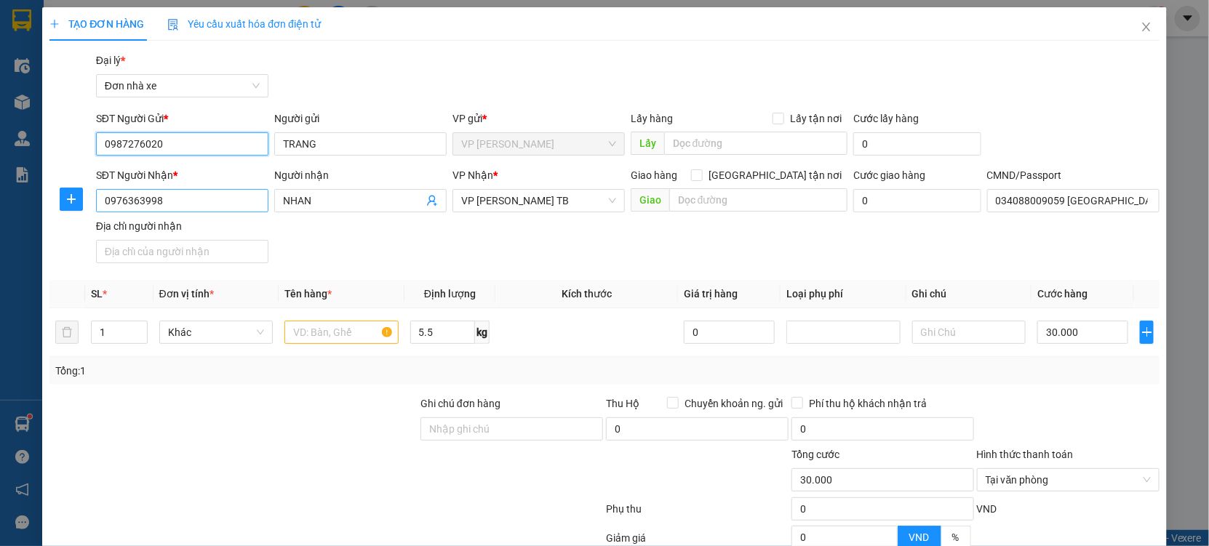
type input "0987276020"
click at [188, 193] on input "0976363998" at bounding box center [182, 200] width 172 height 23
click at [429, 199] on icon "user-add" at bounding box center [431, 201] width 9 height 11
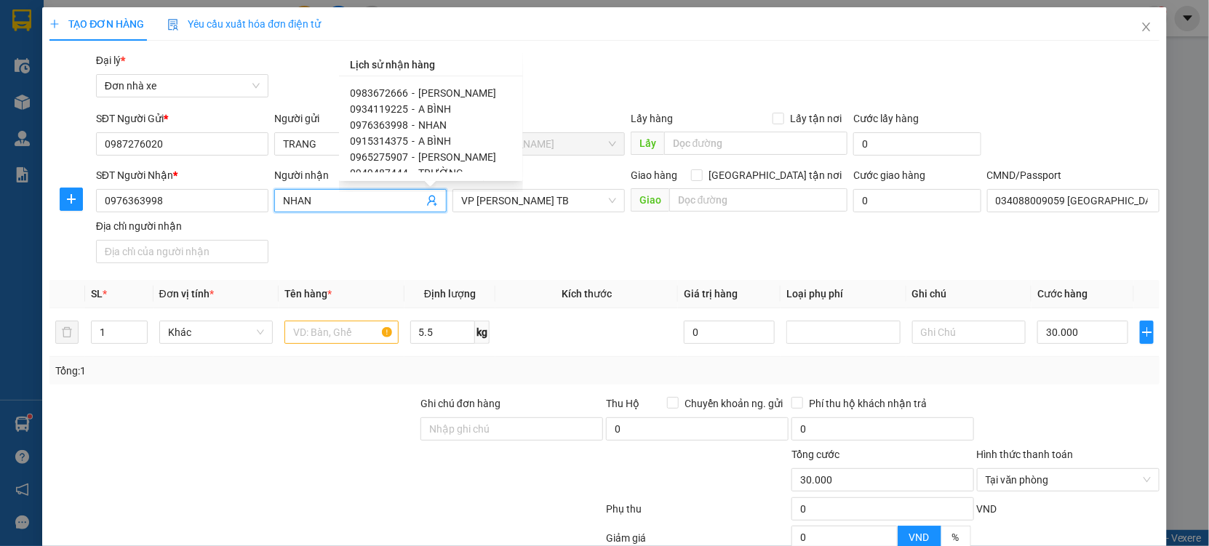
click at [426, 110] on span "A BÌNH" at bounding box center [435, 109] width 33 height 12
type input "0934119225"
type input "A BÌNH"
type input "[PERSON_NAME]"
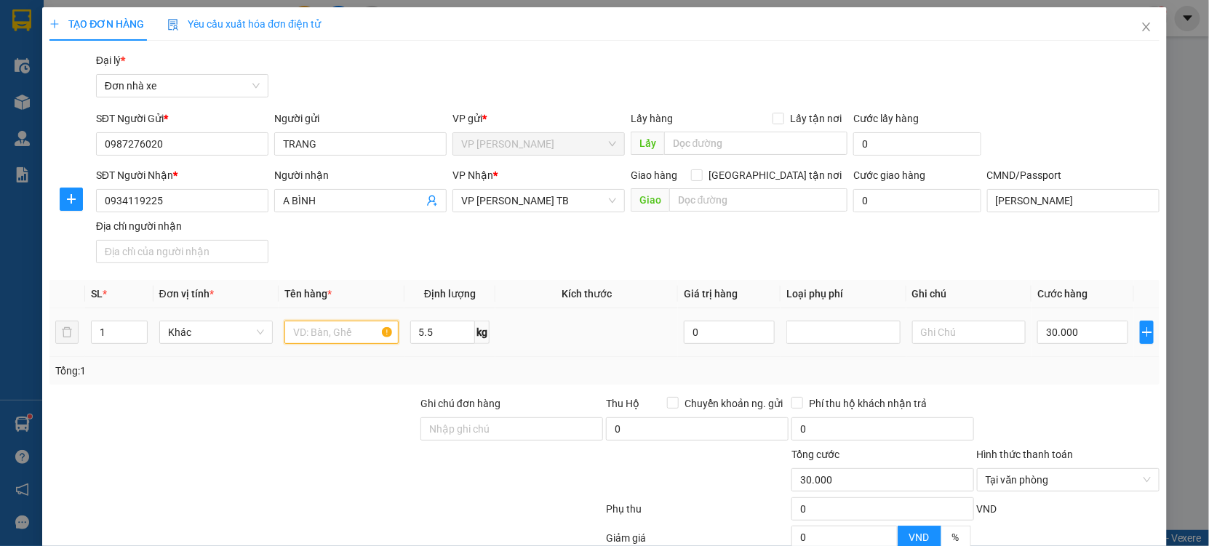
click at [322, 337] on input "text" at bounding box center [341, 332] width 114 height 23
click at [420, 197] on span "A BÌNH" at bounding box center [360, 200] width 172 height 23
click at [431, 195] on icon "user-add" at bounding box center [432, 201] width 12 height 12
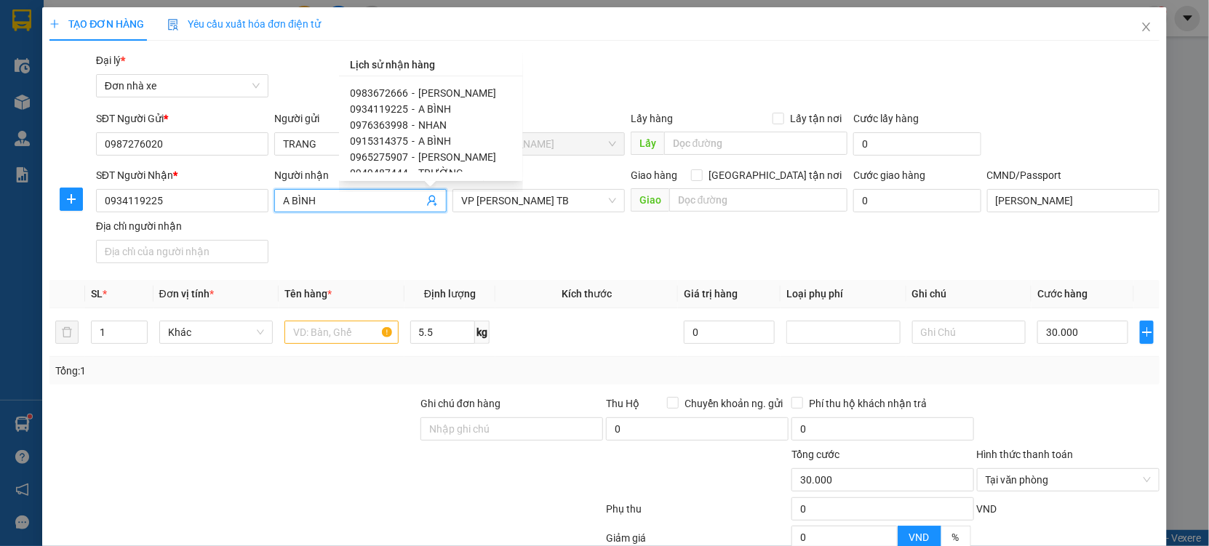
click at [436, 135] on span "A BÌNH" at bounding box center [435, 141] width 33 height 12
type input "0915314375"
type input "037079001053 [PERSON_NAME]"
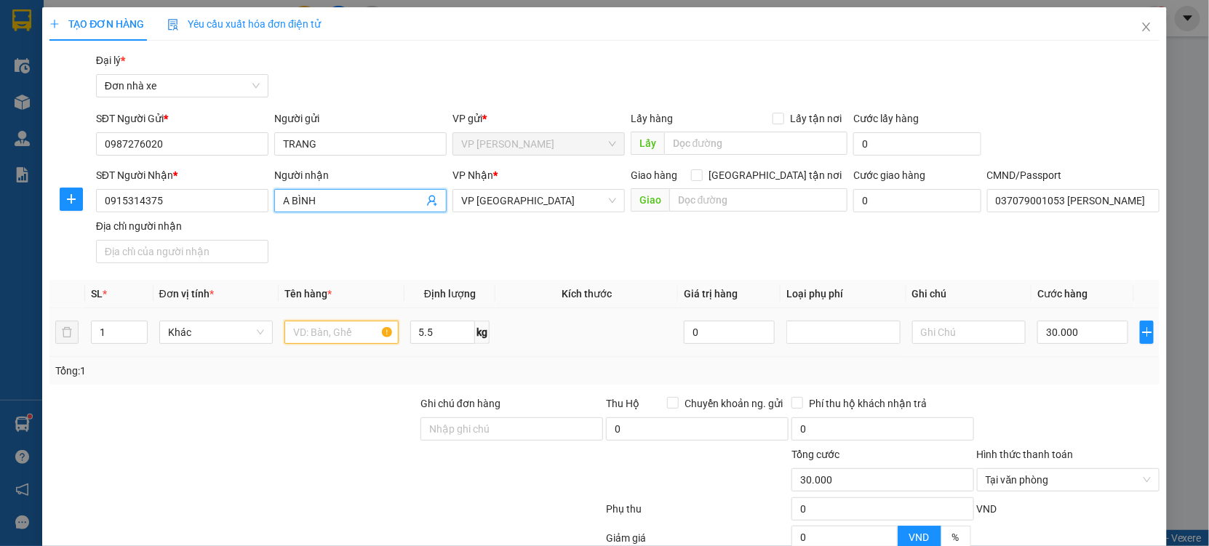
click at [340, 329] on input "text" at bounding box center [341, 332] width 114 height 23
type input "TÀI LIỆU"
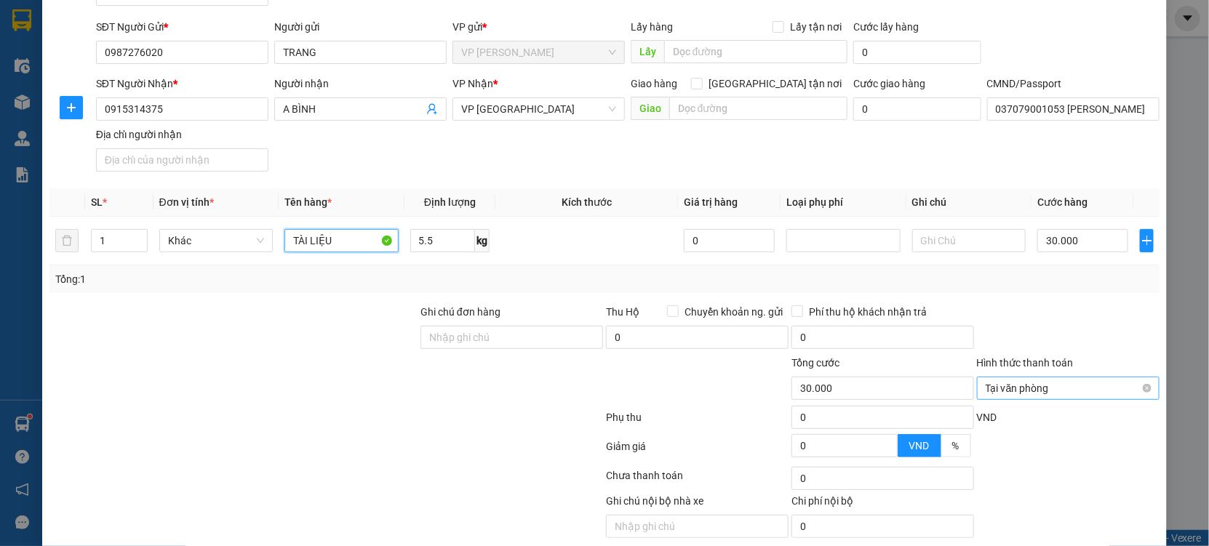
scroll to position [145, 0]
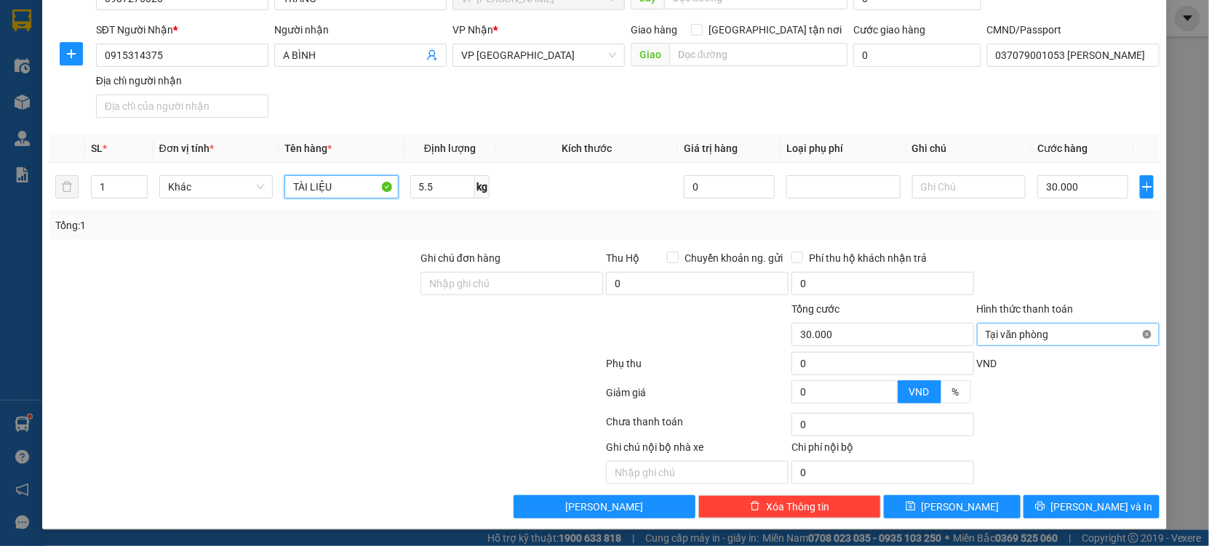
type input "30.000"
type input "TÀI LIỆU"
click at [1087, 254] on div at bounding box center [1067, 275] width 185 height 51
click at [1127, 502] on button "[PERSON_NAME] và In" at bounding box center [1091, 506] width 136 height 23
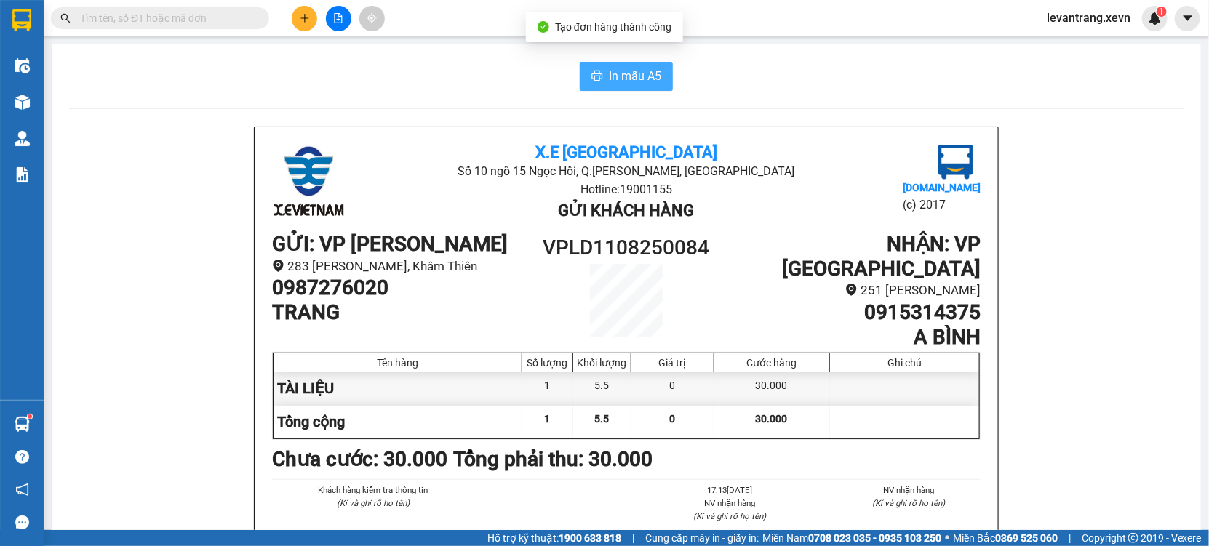
click at [615, 63] on button "In mẫu A5" at bounding box center [626, 76] width 93 height 29
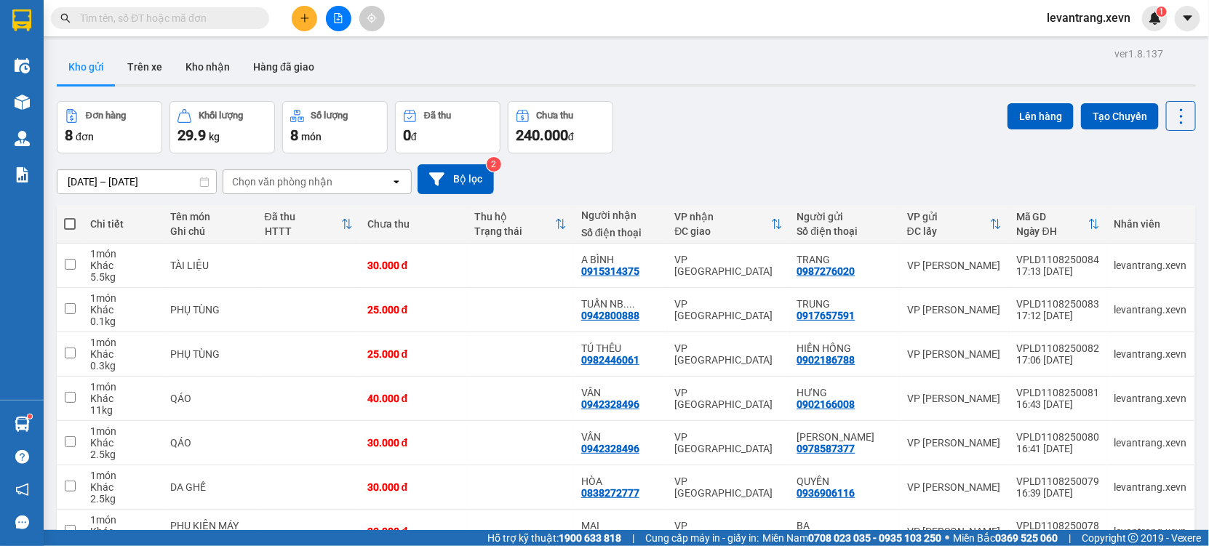
click at [185, 17] on input "text" at bounding box center [166, 18] width 172 height 16
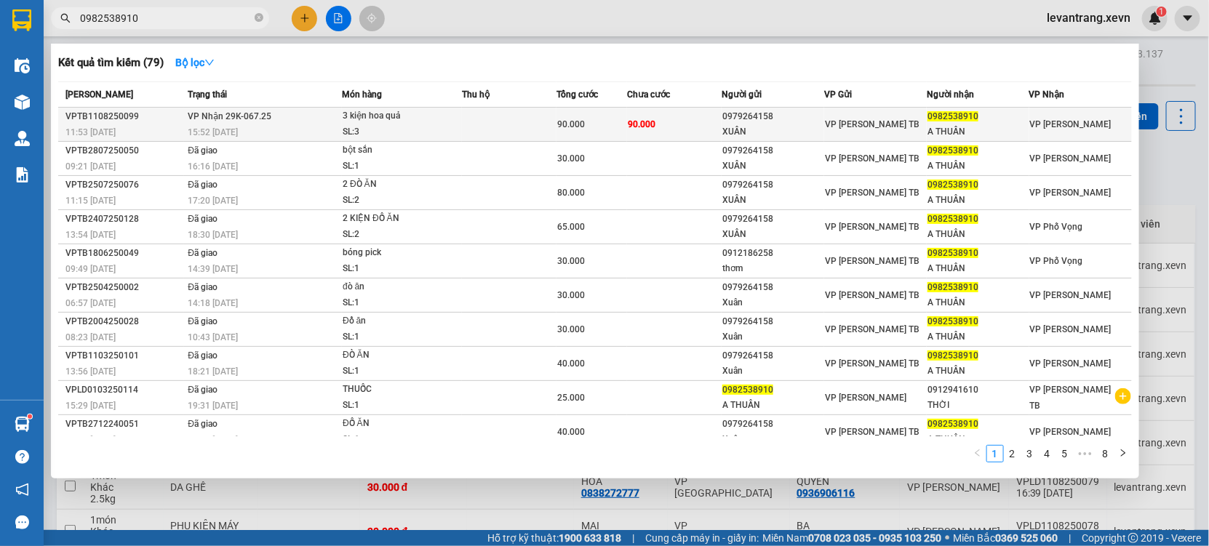
type input "0982538910"
click at [596, 126] on div "90.000" at bounding box center [592, 124] width 70 height 16
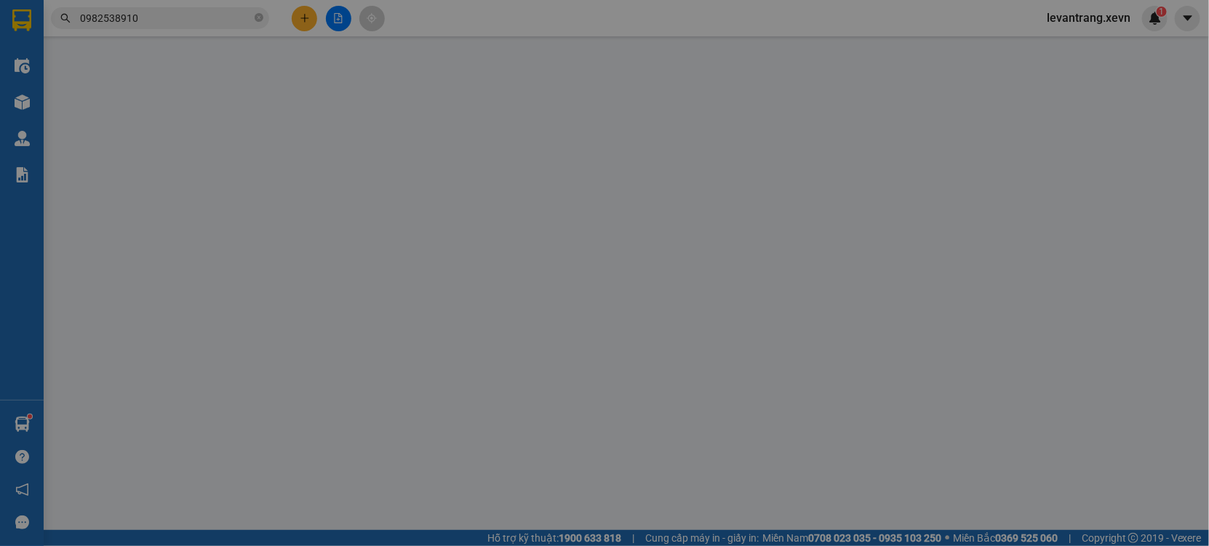
type input "0979264158"
type input "XUÂN"
type input "0982538910"
type input "A THUẦN"
type input "[PERSON_NAME] 0987852357"
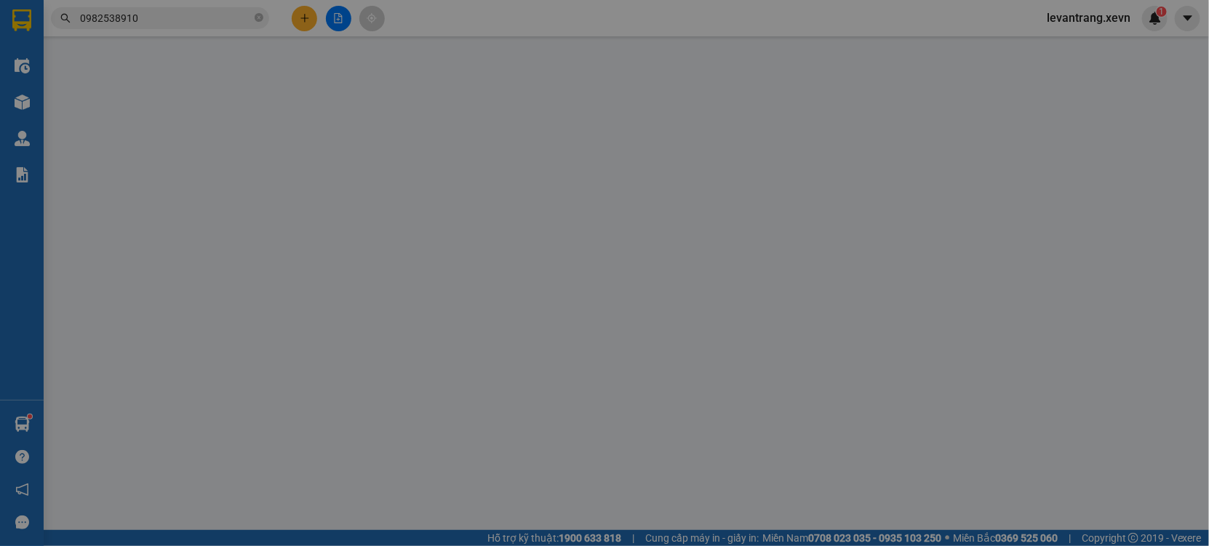
type input "90.000"
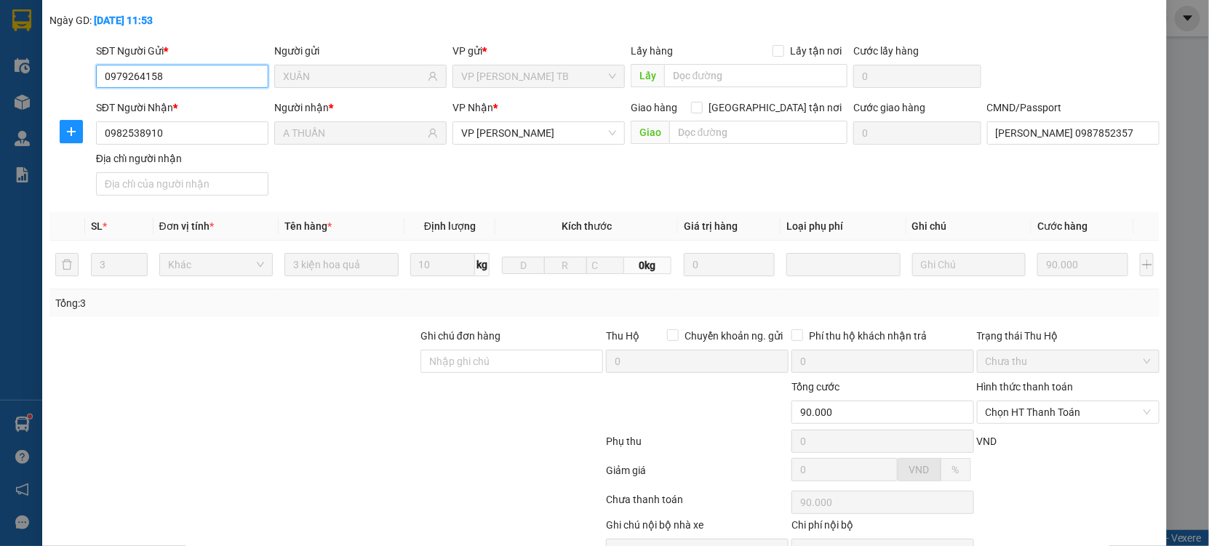
scroll to position [148, 0]
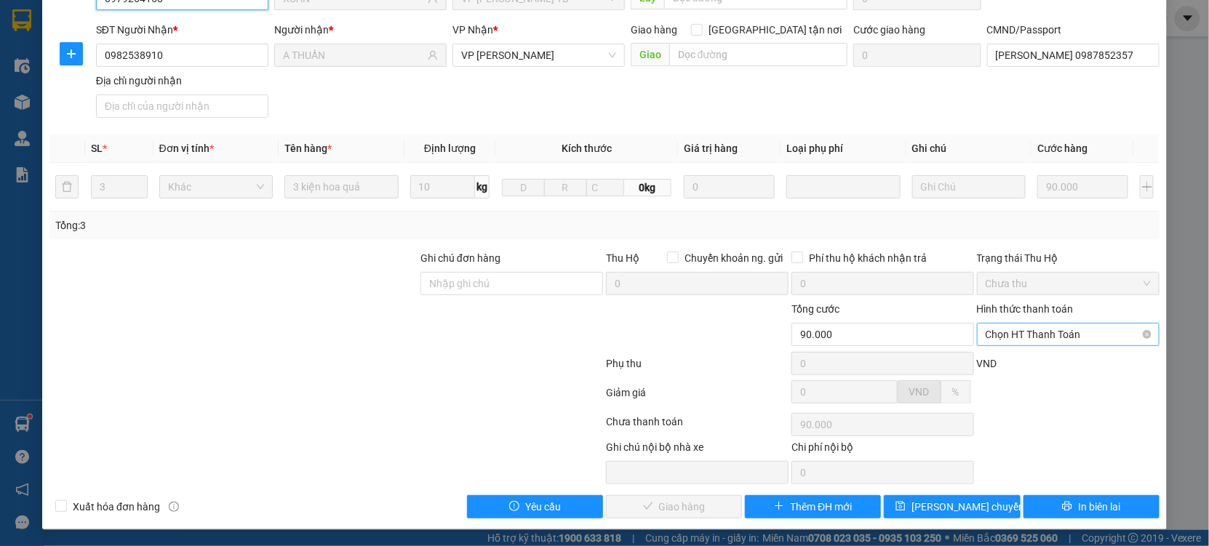
drag, startPoint x: 1008, startPoint y: 327, endPoint x: 1003, endPoint y: 337, distance: 10.7
click at [1006, 335] on span "Chọn HT Thanh Toán" at bounding box center [1068, 335] width 165 height 22
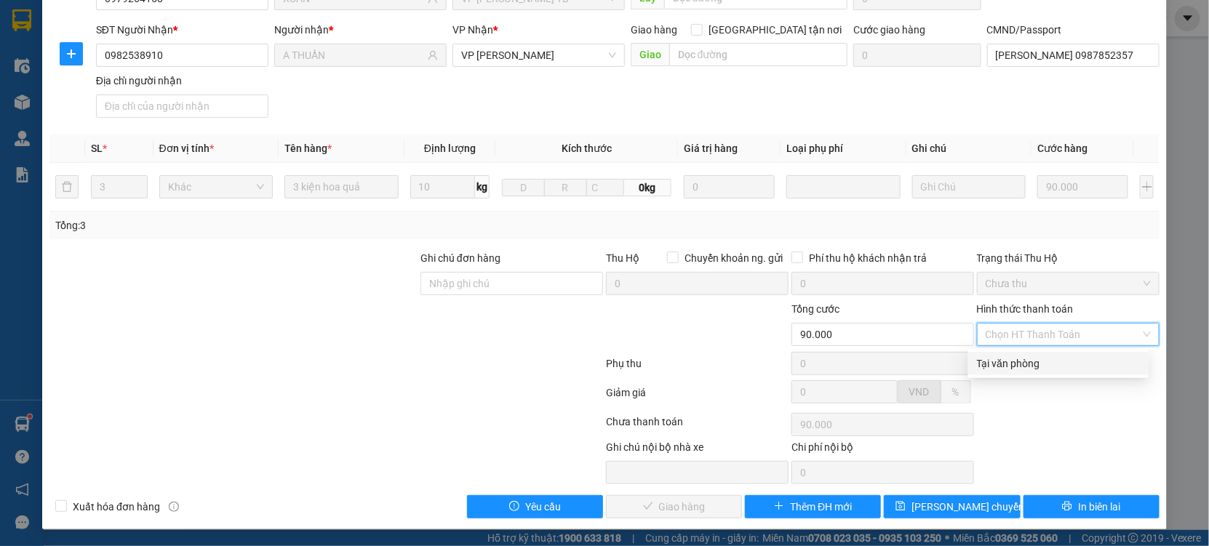
drag, startPoint x: 996, startPoint y: 361, endPoint x: 708, endPoint y: 308, distance: 293.0
click at [995, 364] on div "Tại văn phòng" at bounding box center [1058, 364] width 163 height 16
type input "0"
click at [643, 501] on icon "check" at bounding box center [648, 506] width 10 height 10
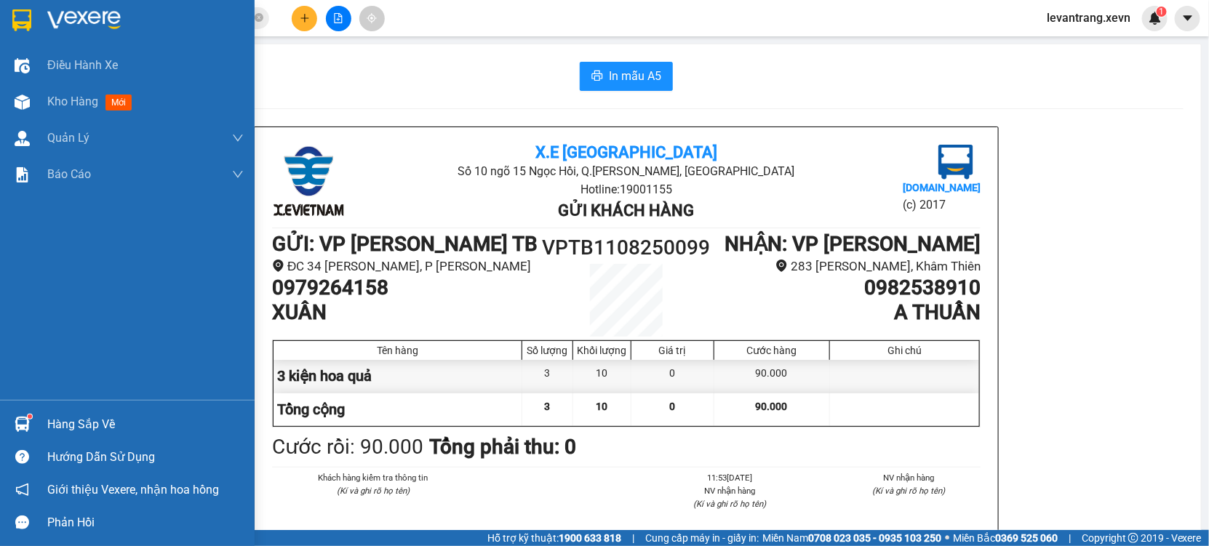
click at [19, 411] on div "Hàng sắp về" at bounding box center [127, 424] width 255 height 33
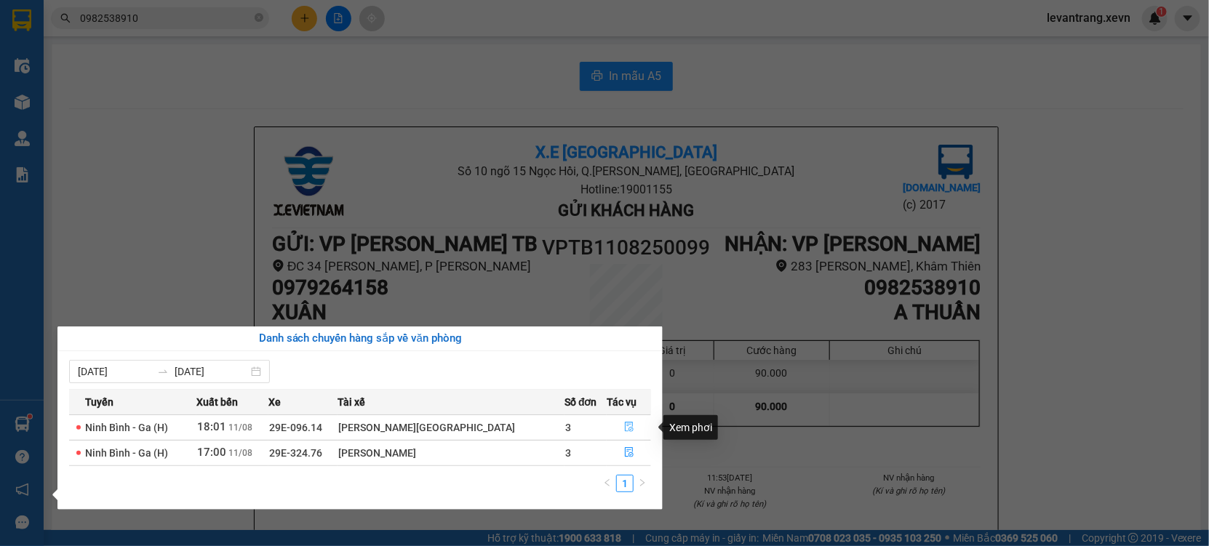
click at [627, 428] on icon "file-done" at bounding box center [629, 427] width 10 height 10
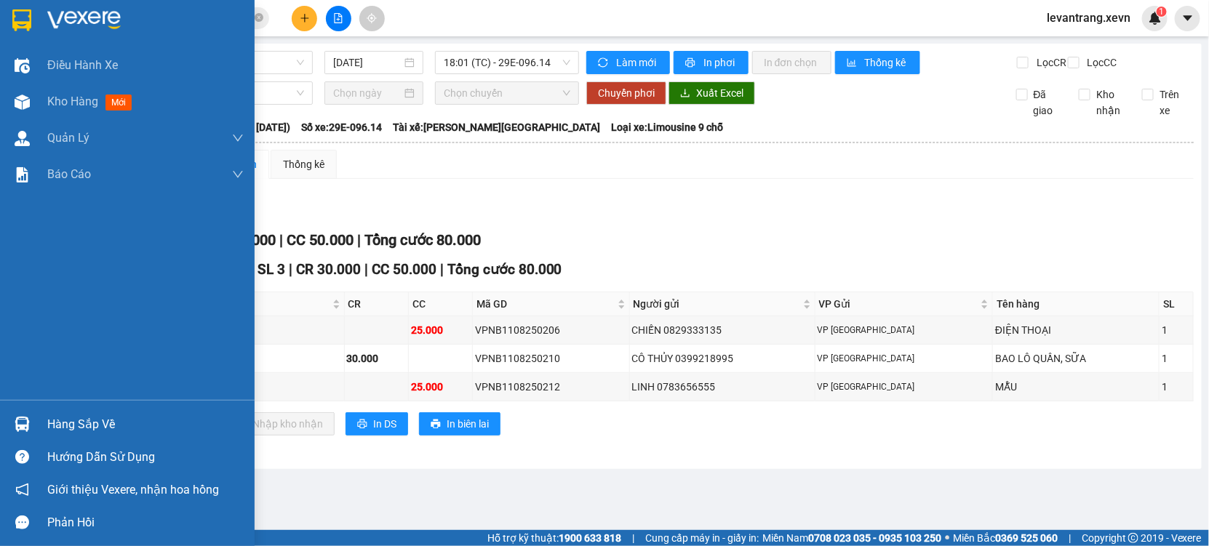
click at [31, 419] on div at bounding box center [21, 424] width 25 height 25
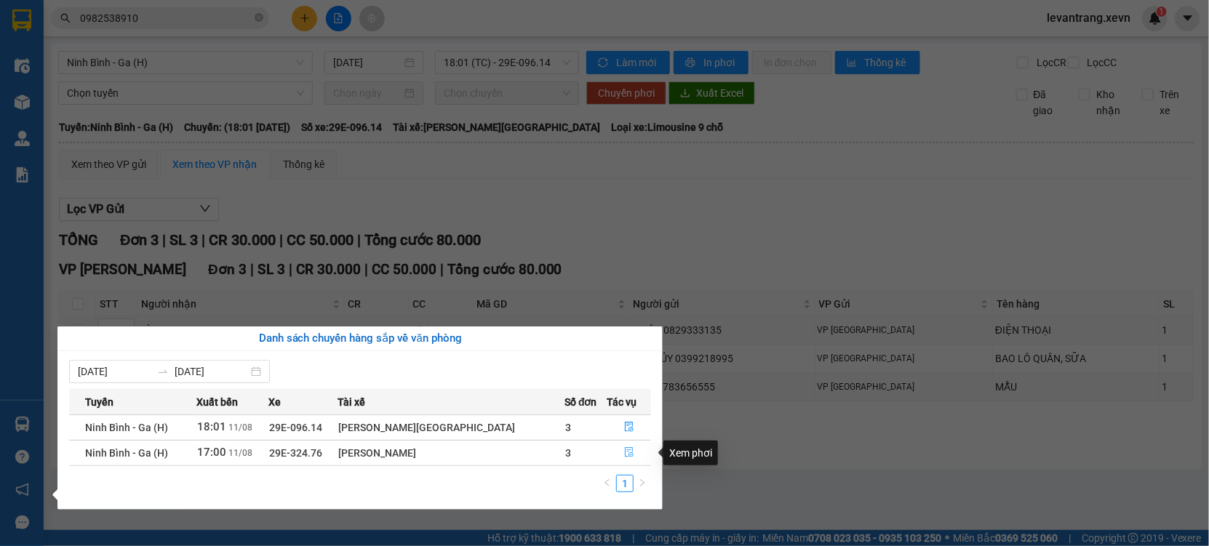
click at [624, 451] on icon "file-done" at bounding box center [629, 452] width 10 height 10
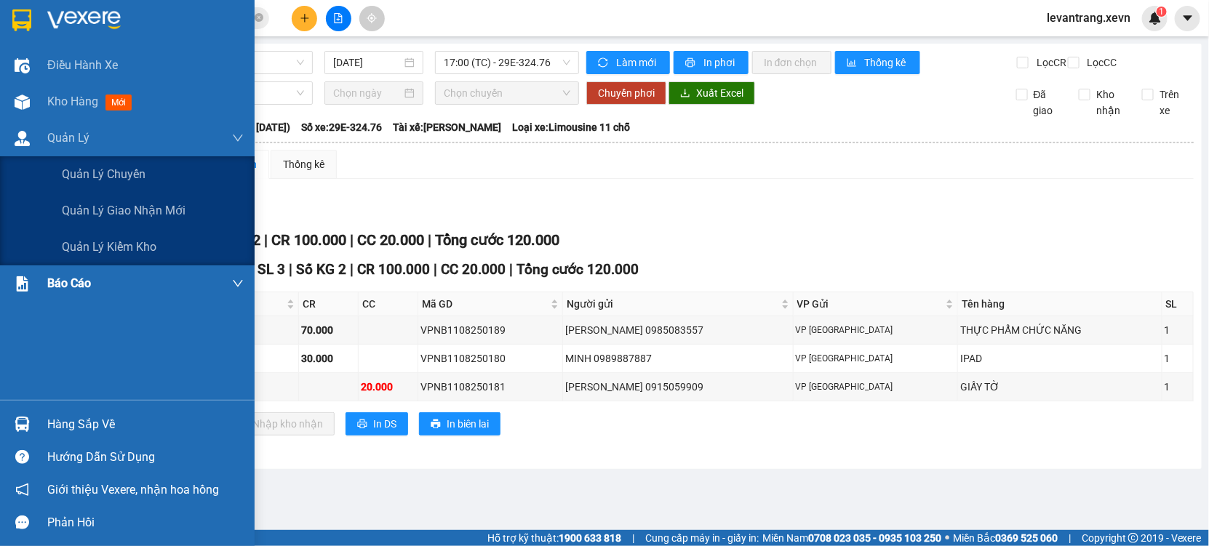
click at [64, 104] on span "Kho hàng" at bounding box center [72, 102] width 51 height 14
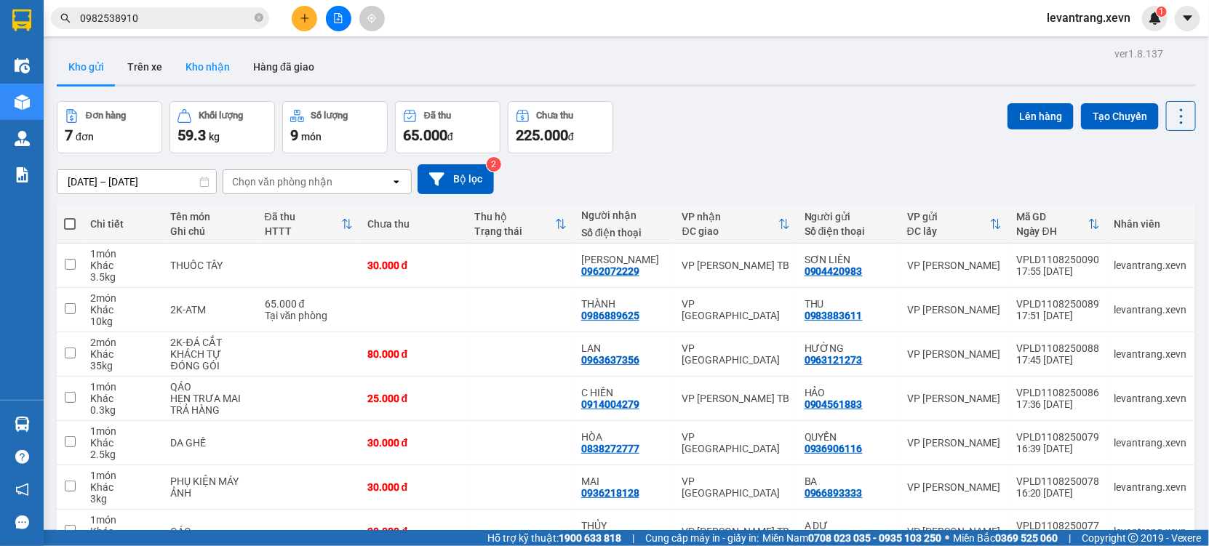
click at [206, 63] on button "Kho nhận" at bounding box center [208, 66] width 68 height 35
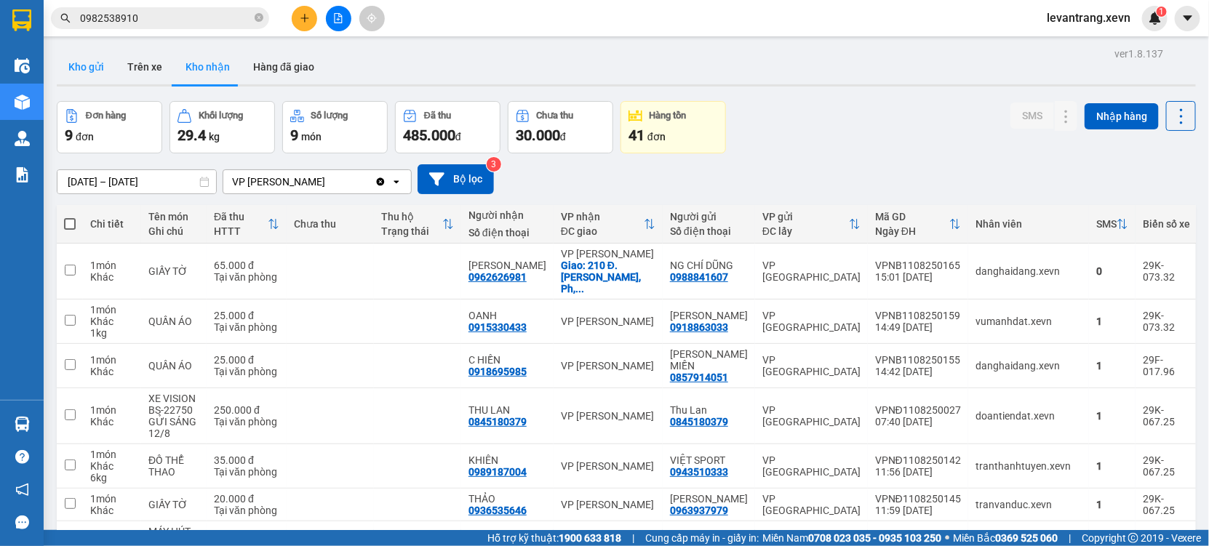
click at [86, 60] on button "Kho gửi" at bounding box center [86, 66] width 59 height 35
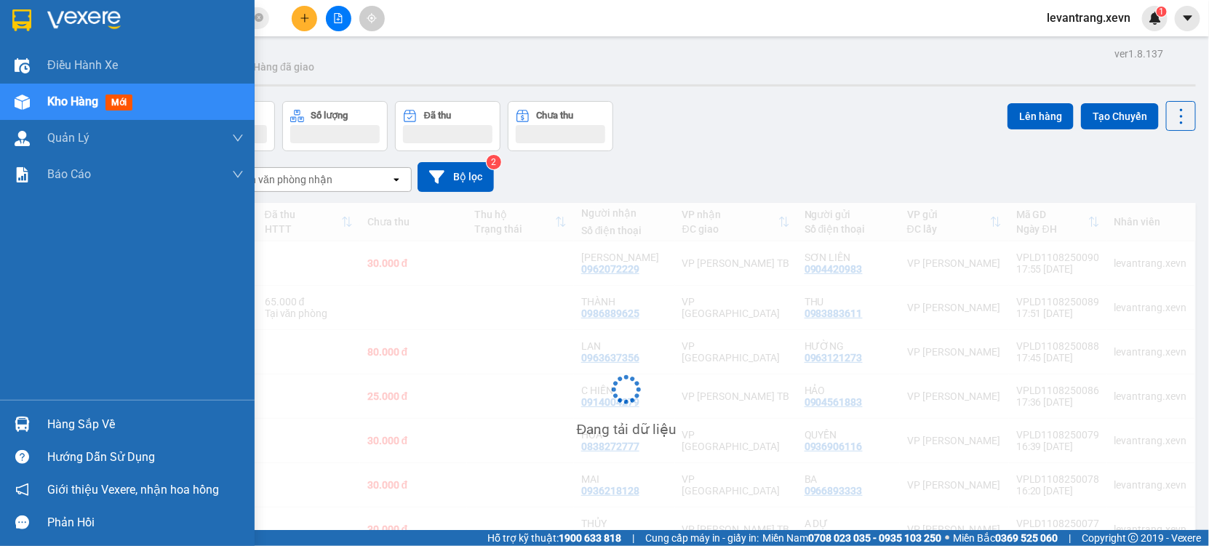
click at [31, 419] on div at bounding box center [21, 424] width 25 height 25
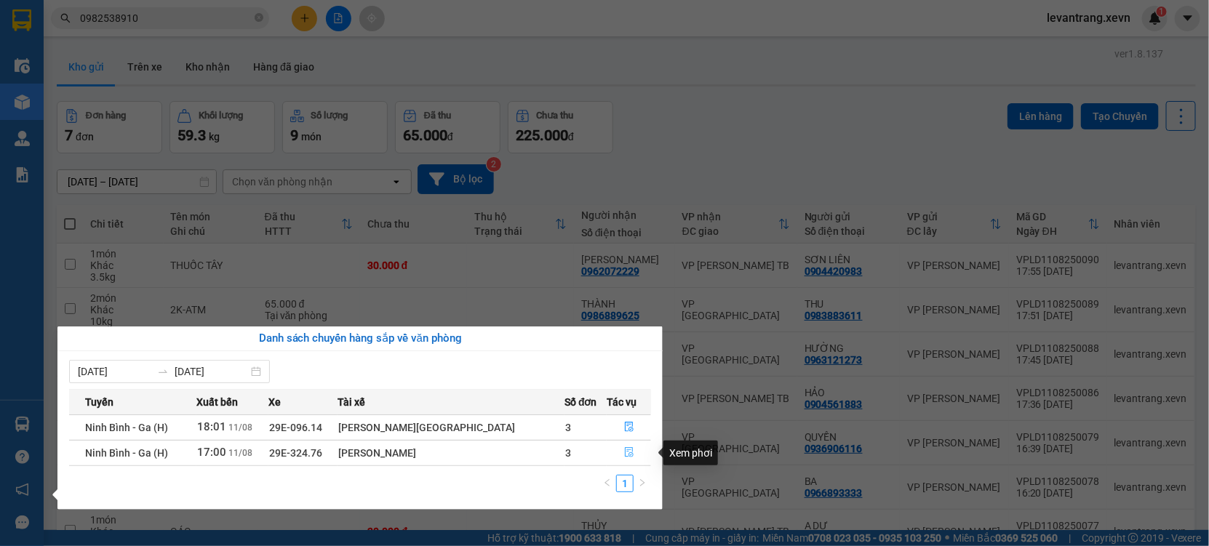
click at [632, 457] on button "button" at bounding box center [628, 452] width 43 height 23
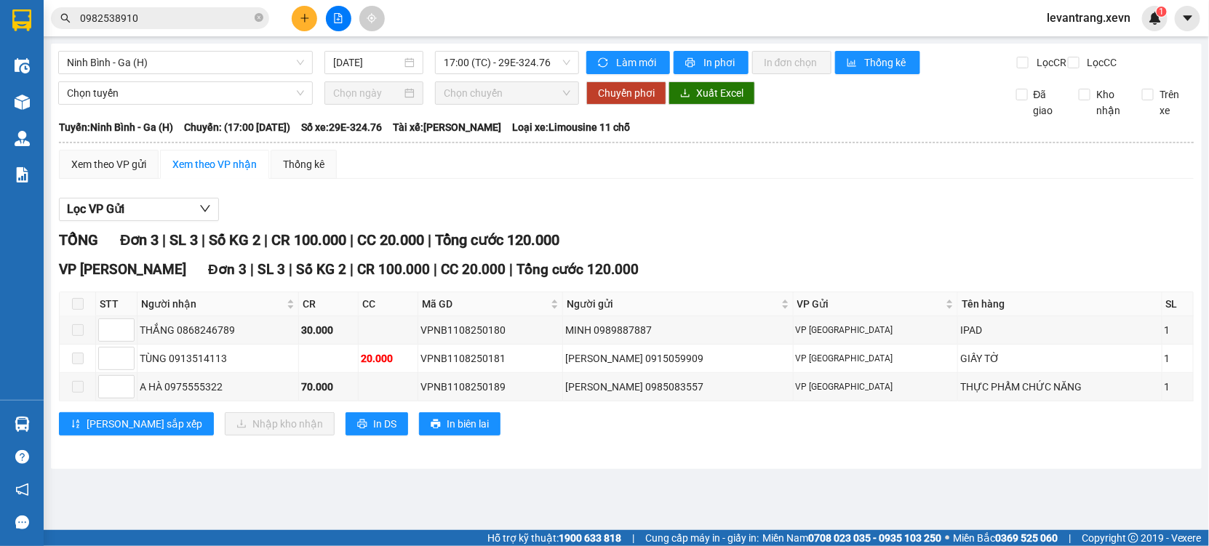
click at [77, 310] on span at bounding box center [78, 304] width 12 height 12
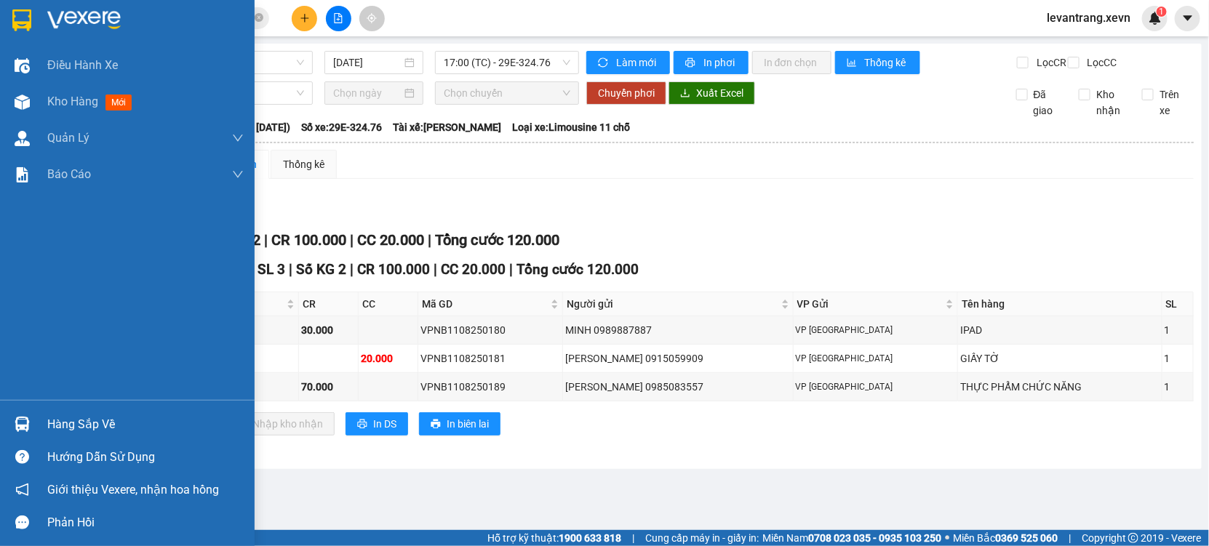
click at [15, 421] on img at bounding box center [22, 424] width 15 height 15
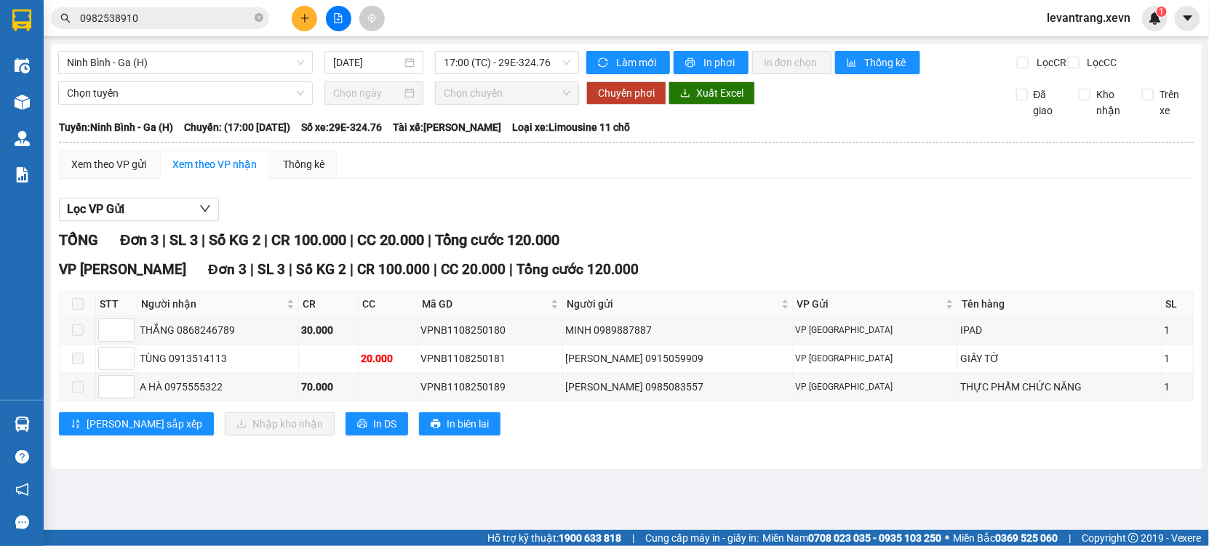
click at [597, 256] on section "Kết quả tìm kiếm ( 79 ) Bộ lọc Mã ĐH Trạng thái Món hàng Thu hộ Tổng cước Chưa …" at bounding box center [604, 273] width 1209 height 546
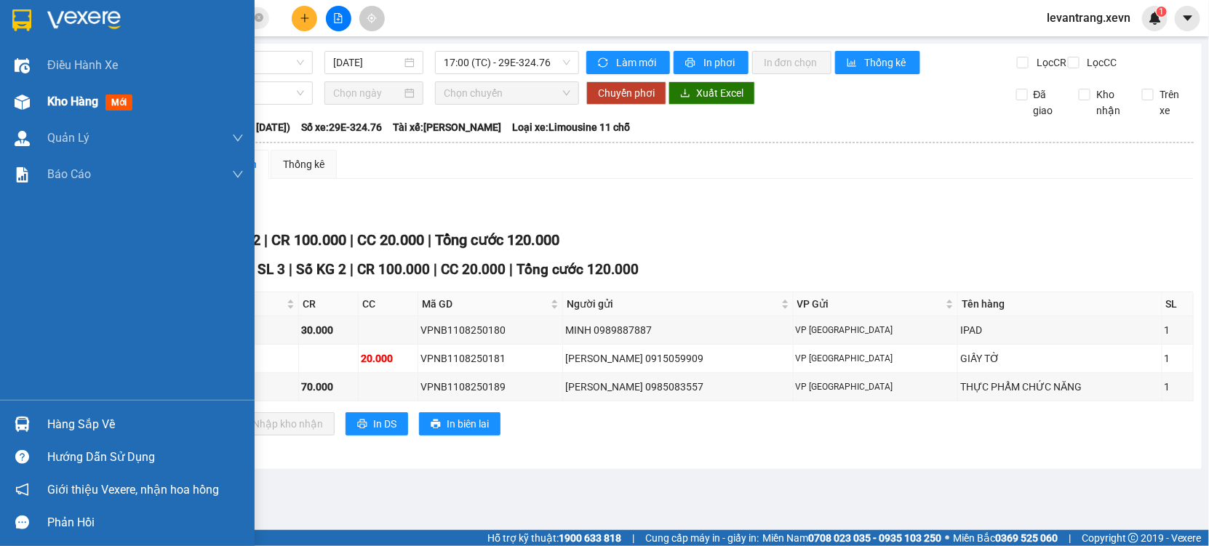
click at [6, 103] on div "Kho hàng mới" at bounding box center [127, 102] width 255 height 36
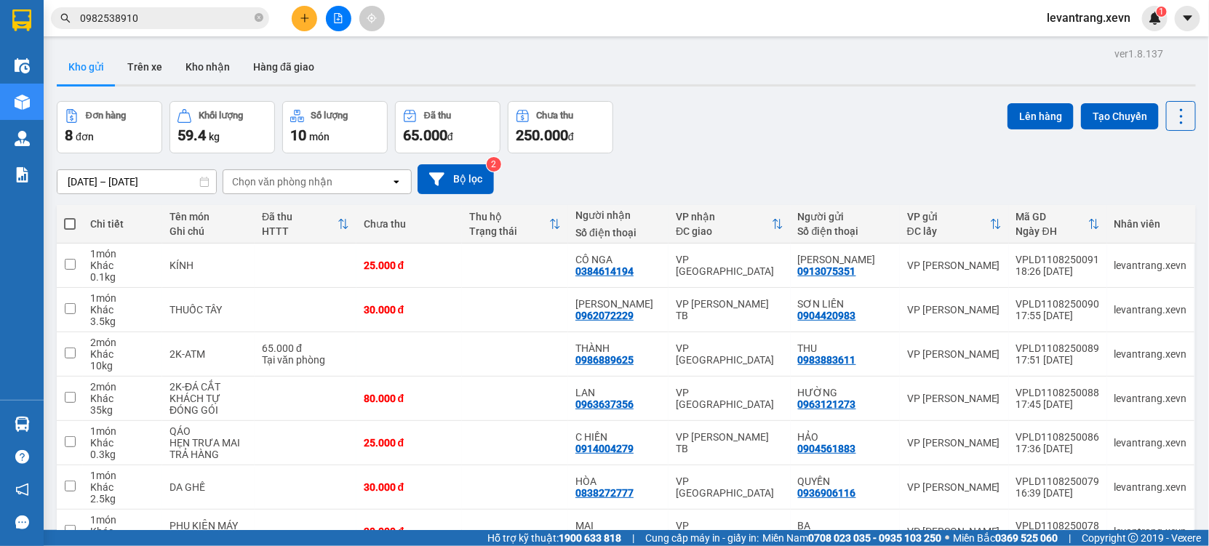
click at [158, 20] on input "0982538910" at bounding box center [166, 18] width 172 height 16
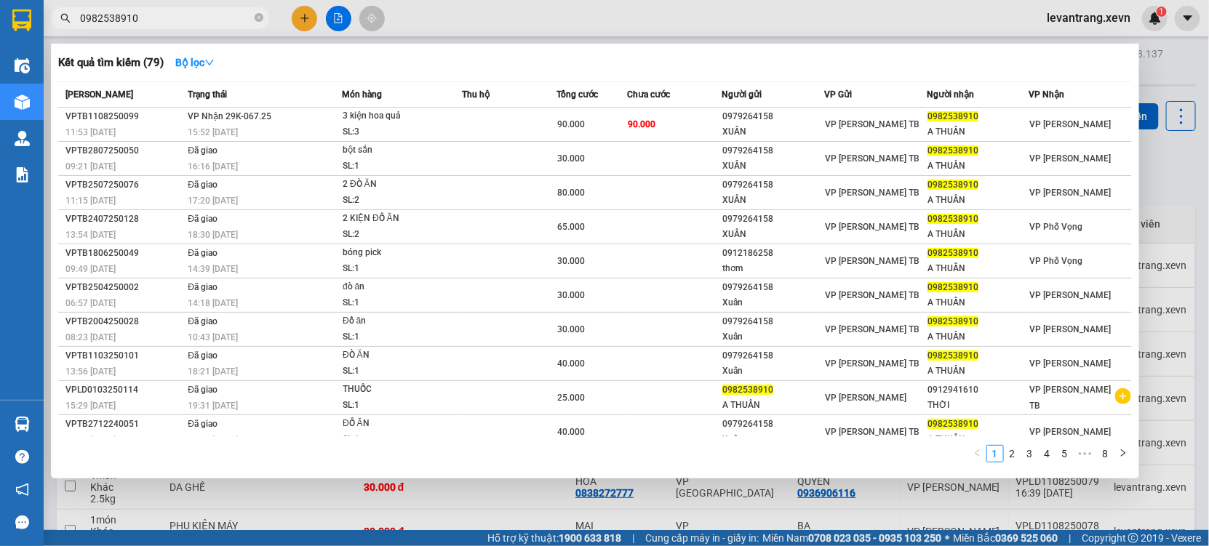
click at [158, 20] on input "0982538910" at bounding box center [166, 18] width 172 height 16
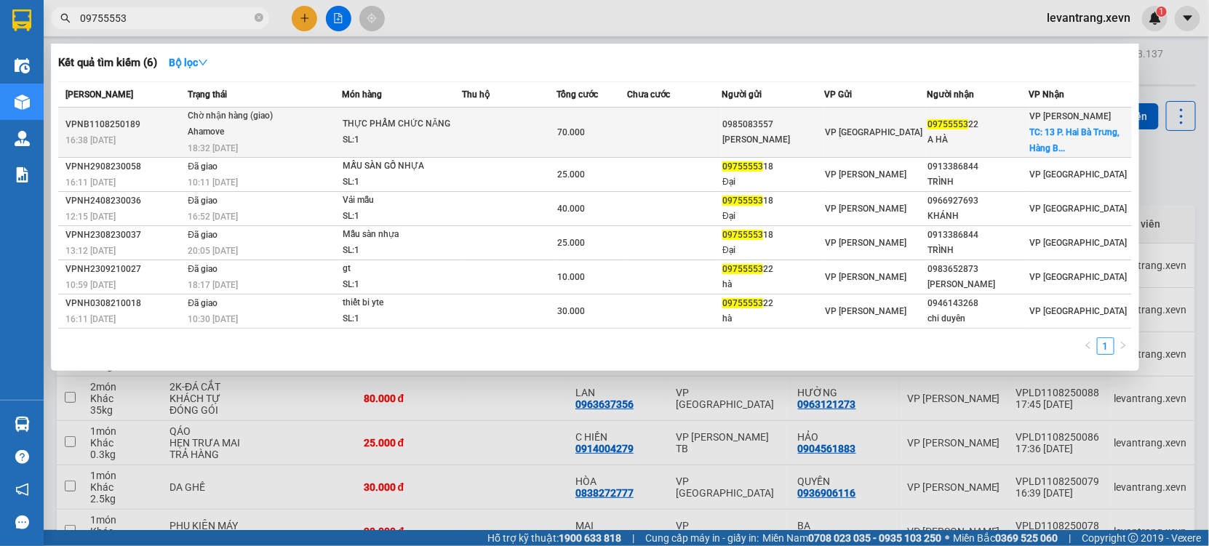
type input "09755553"
click at [512, 130] on td at bounding box center [509, 133] width 95 height 50
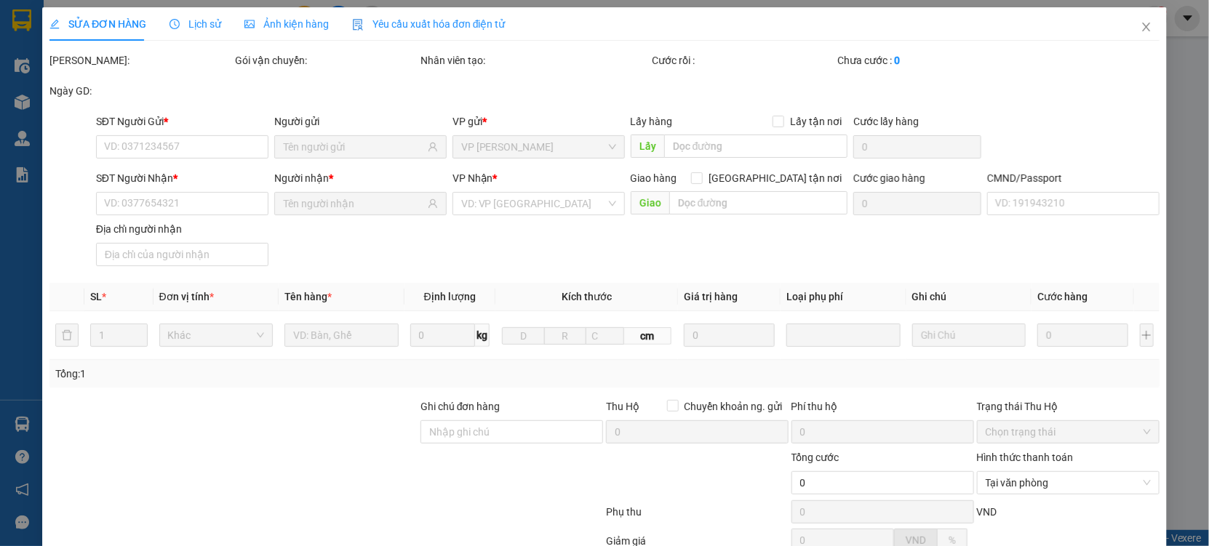
type input "0985083557"
type input "[PERSON_NAME]"
type input "0975555322"
type input "A HÀ"
checkbox input "true"
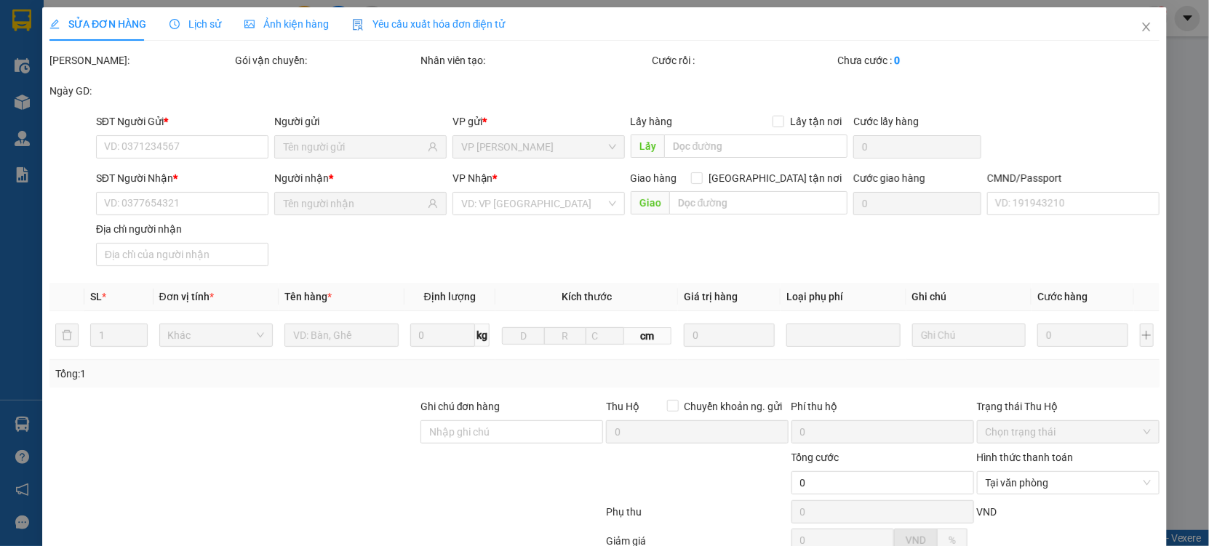
type input "13 P. [GEOGRAPHIC_DATA], [GEOGRAPHIC_DATA], [GEOGRAPHIC_DATA], [GEOGRAPHIC_DATA…"
type input "40.000"
type input "1"
type input "70.000"
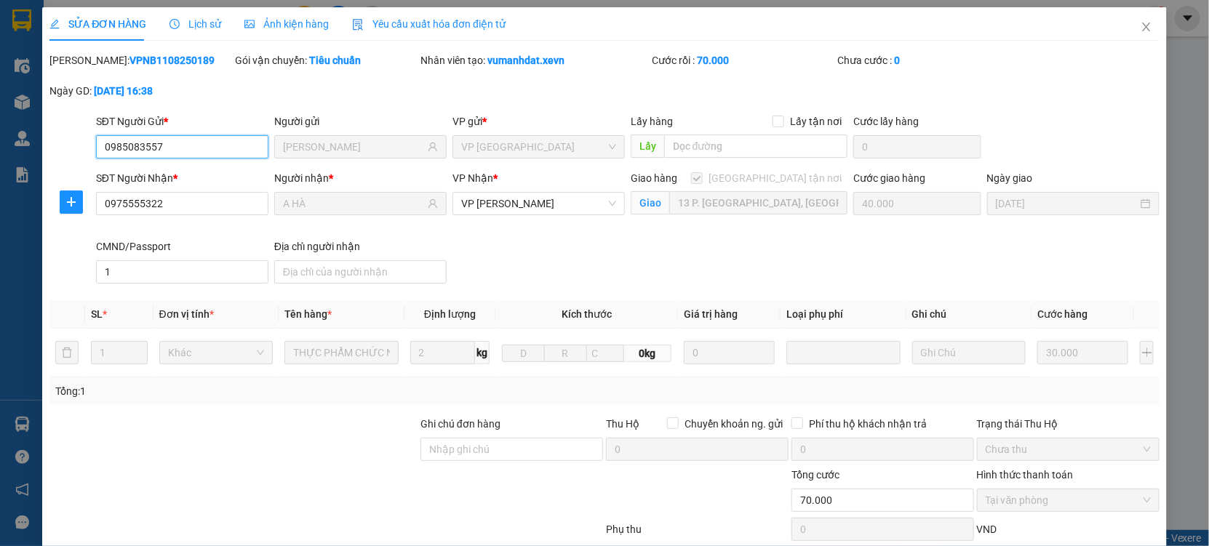
drag, startPoint x: 186, startPoint y: 153, endPoint x: 73, endPoint y: 174, distance: 115.3
click at [73, 174] on form "SĐT Người Gửi * 0985083557 0985083557 Người gửi [PERSON_NAME] VP gửi * VP [GEOG…" at bounding box center [604, 201] width 1110 height 176
